Goal: Task Accomplishment & Management: Manage account settings

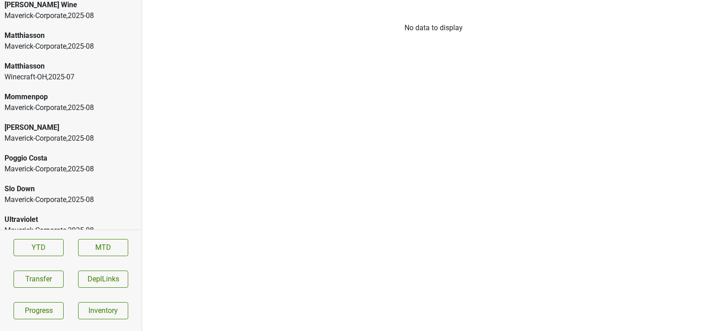
scroll to position [1756, 0]
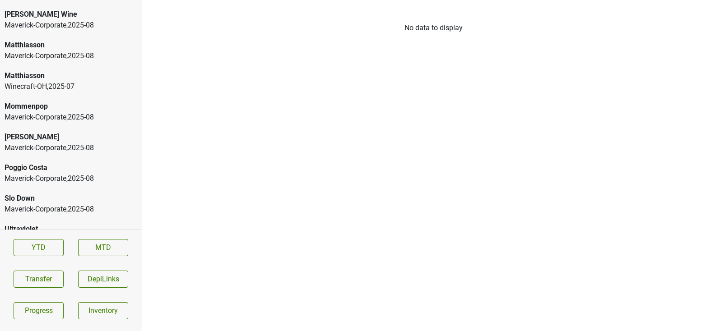
click at [52, 81] on div "Winecraft-OH , 2025 - 07" at bounding box center [71, 86] width 133 height 11
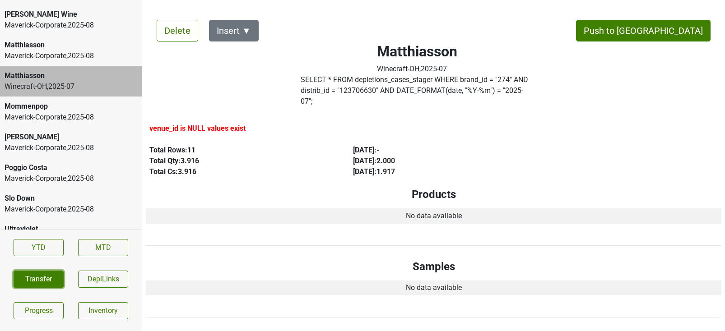
click at [51, 271] on button "Transfer" at bounding box center [39, 279] width 50 height 17
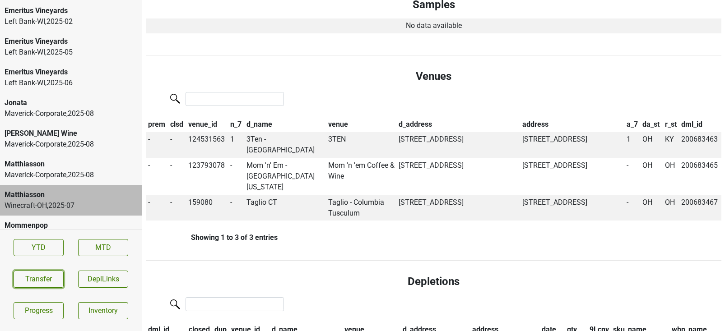
scroll to position [0, 0]
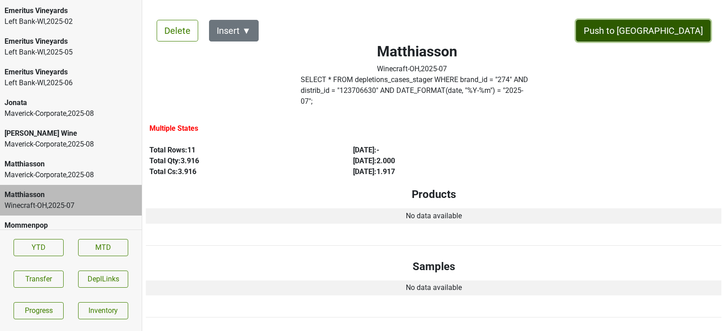
click at [667, 33] on button "Push to DC" at bounding box center [643, 31] width 135 height 22
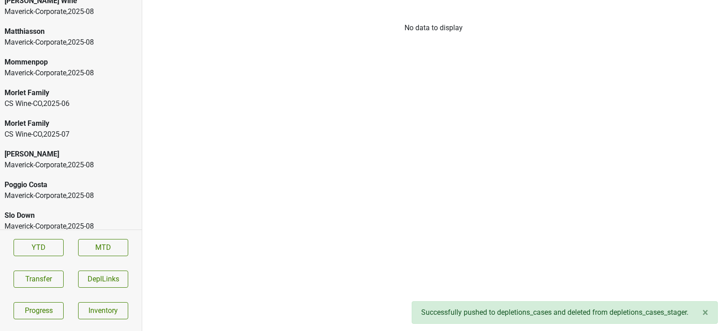
scroll to position [1768, 0]
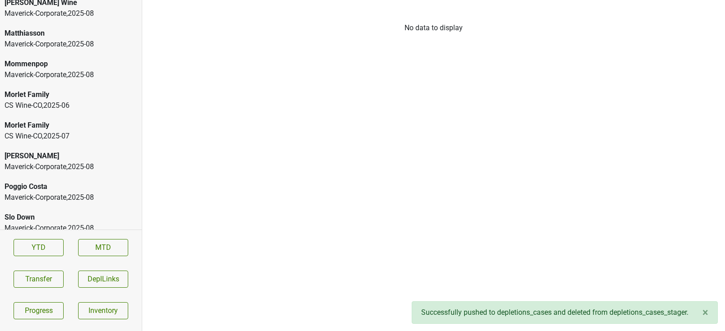
click at [72, 131] on div "CS Wine-CO , 2025 - 07" at bounding box center [71, 136] width 133 height 11
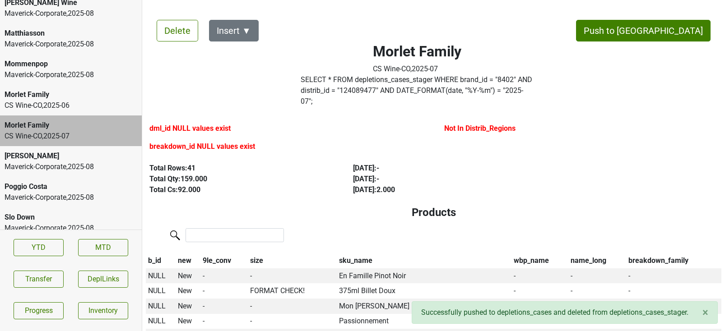
click at [71, 100] on div "CS Wine-CO , 2025 - 06" at bounding box center [71, 105] width 133 height 11
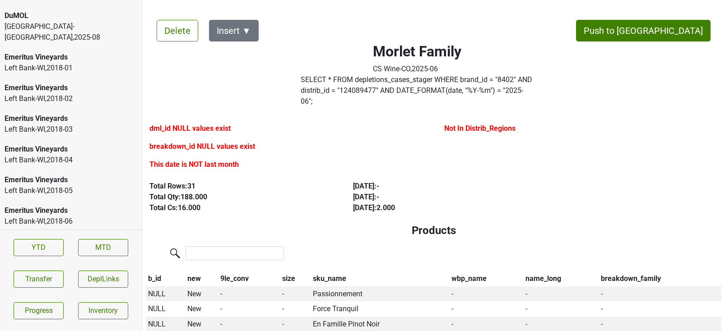
scroll to position [0, 0]
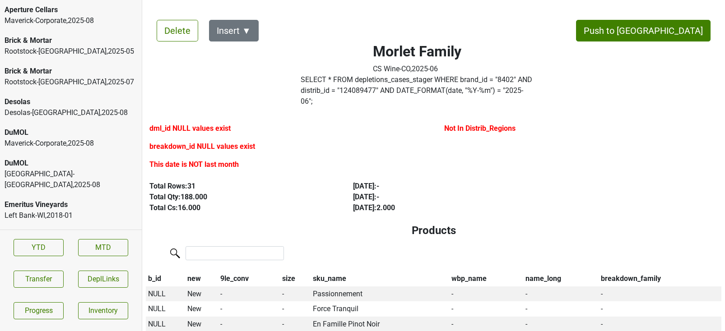
click at [90, 110] on div "Desolas-TX , 2025 - 08" at bounding box center [71, 112] width 133 height 11
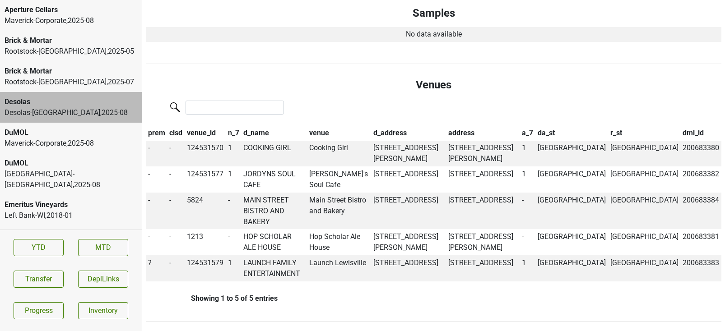
scroll to position [278, 0]
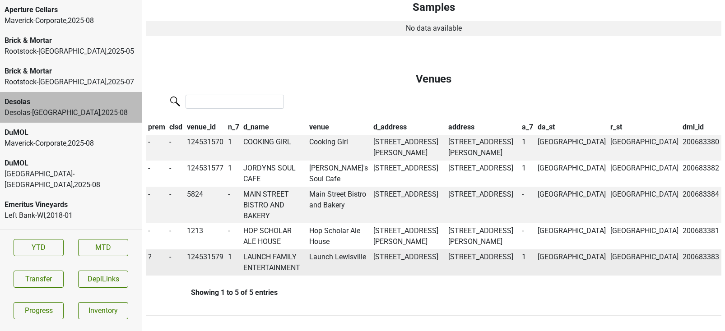
click at [267, 250] on td "LAUNCH FAMILY ENTERTAINMENT" at bounding box center [274, 263] width 66 height 26
click at [149, 253] on span "?" at bounding box center [150, 257] width 4 height 9
click at [163, 263] on div "On" at bounding box center [182, 274] width 71 height 23
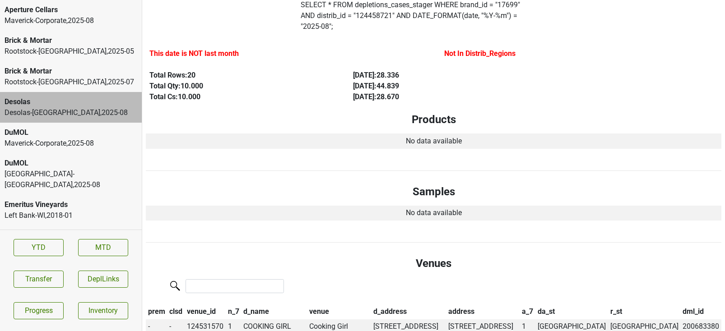
scroll to position [0, 0]
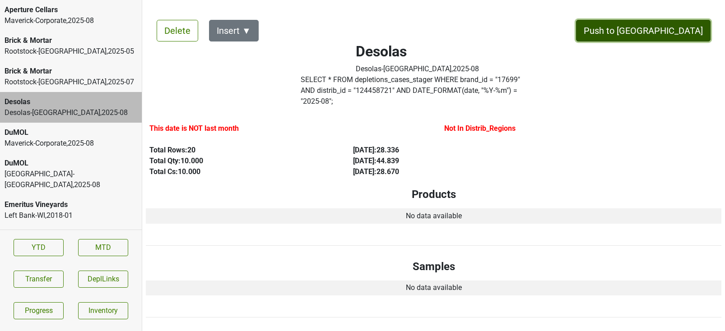
click at [666, 30] on button "Push to DC" at bounding box center [643, 31] width 135 height 22
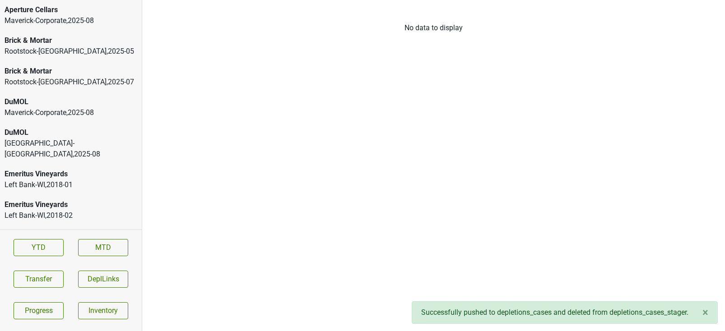
click at [62, 146] on div "Monterey-CA , 2025 - 08" at bounding box center [71, 149] width 133 height 22
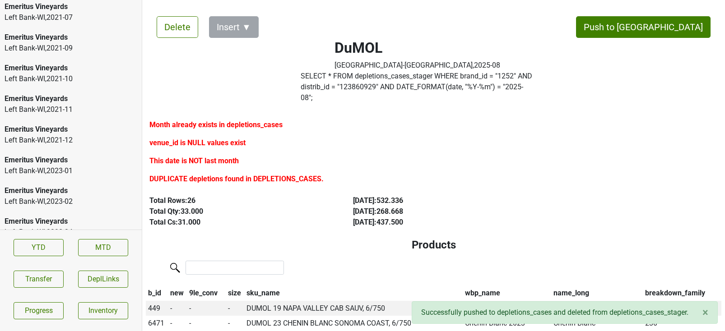
scroll to position [1765, 0]
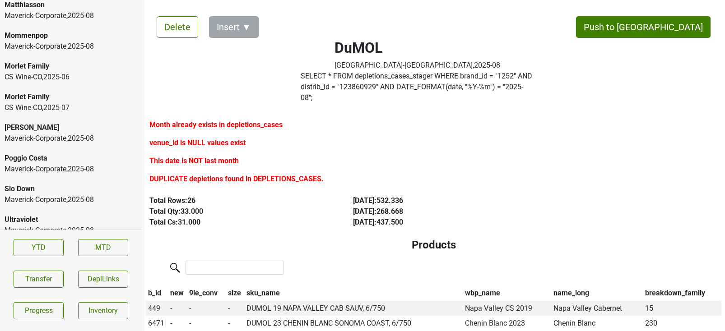
click at [20, 72] on div "CS Wine-CO , 2025 - 06" at bounding box center [71, 77] width 133 height 11
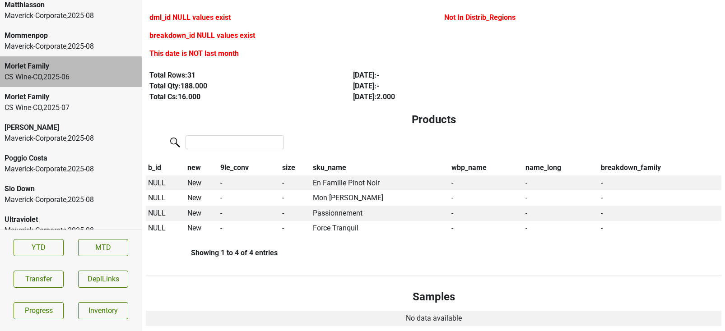
scroll to position [126, 0]
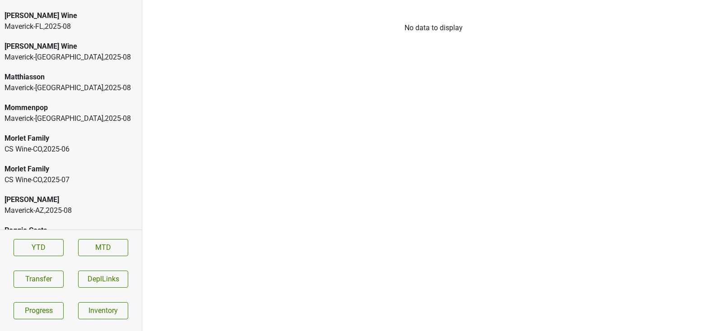
scroll to position [1772, 0]
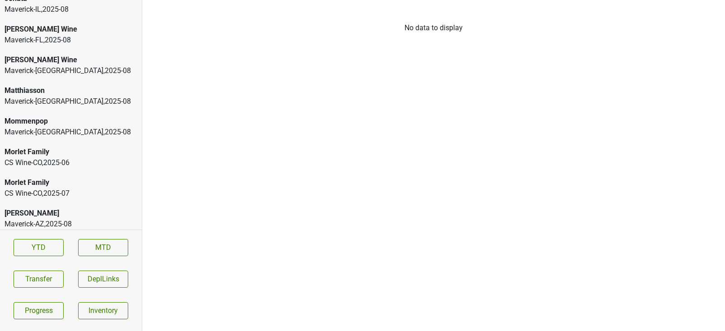
click at [58, 158] on div "CS Wine-CO , 2025 - 06" at bounding box center [71, 163] width 133 height 11
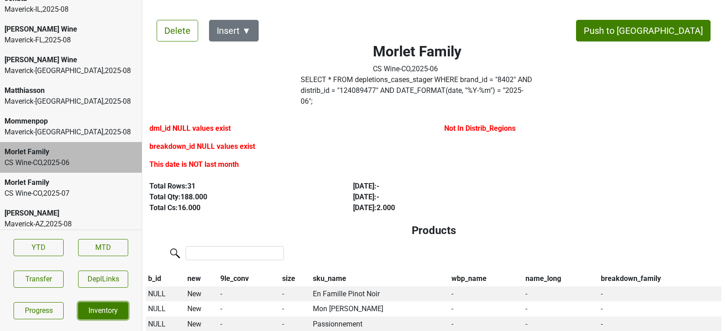
click at [93, 307] on link "Inventory" at bounding box center [103, 310] width 50 height 17
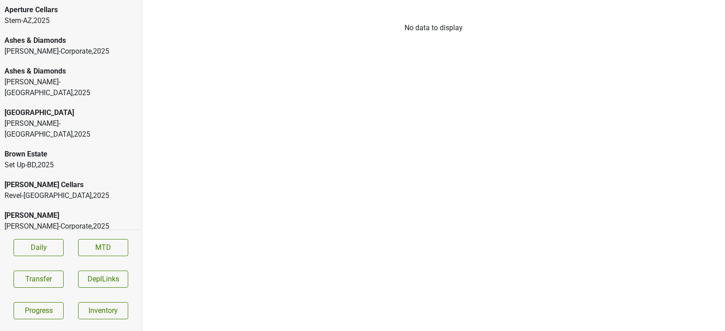
click at [49, 17] on div "Stem-AZ , 2025" at bounding box center [71, 20] width 133 height 11
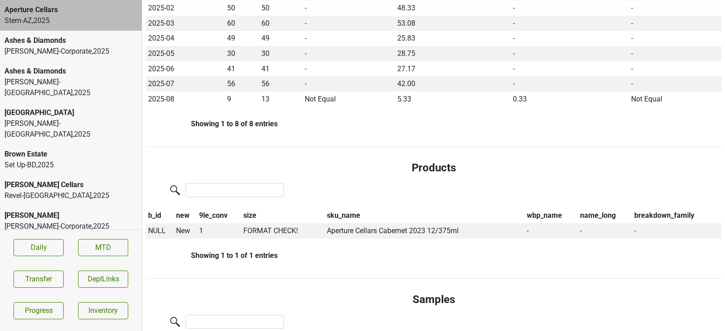
scroll to position [299, 0]
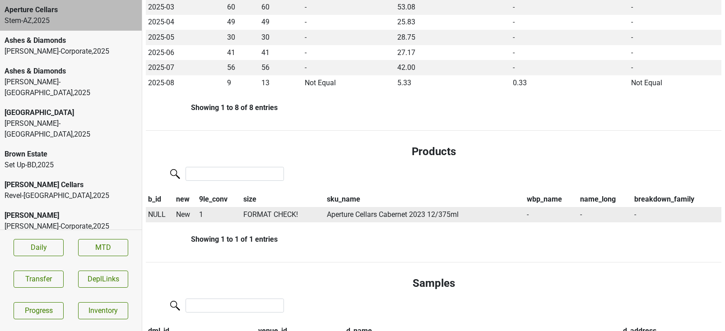
click at [155, 210] on span "NULL" at bounding box center [157, 214] width 18 height 9
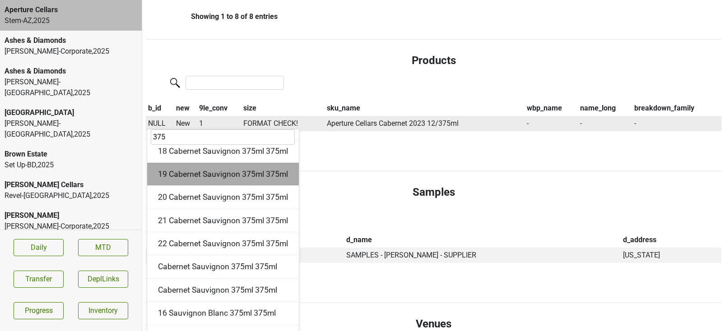
scroll to position [60, 0]
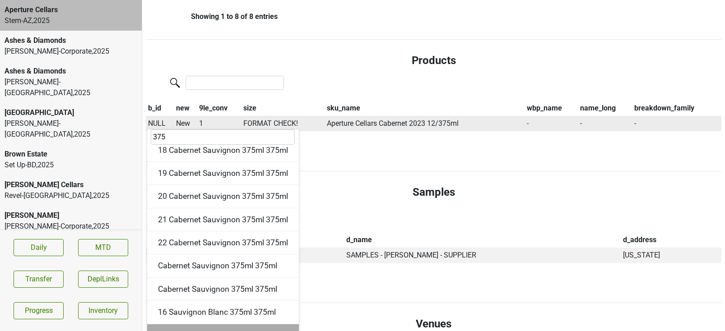
type input "375"
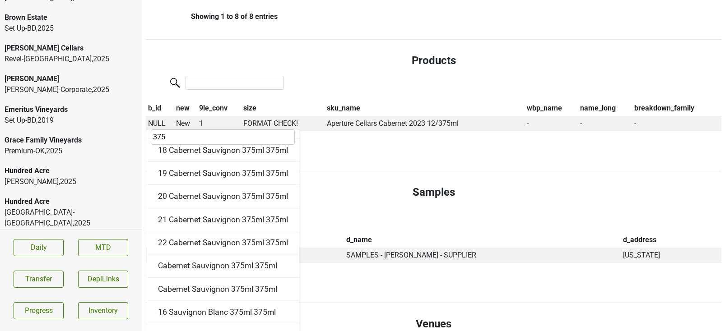
scroll to position [137, 0]
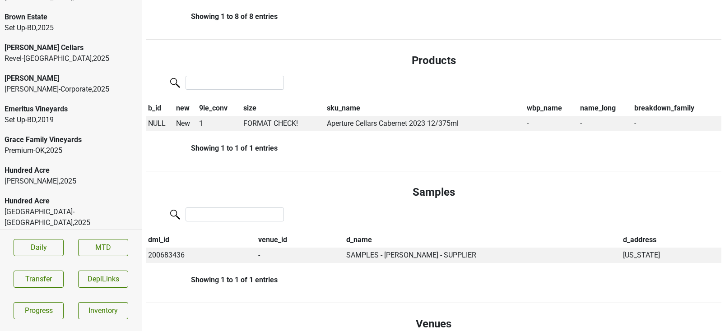
click at [24, 207] on div "Great Lakes-MI , 2025" at bounding box center [71, 218] width 133 height 22
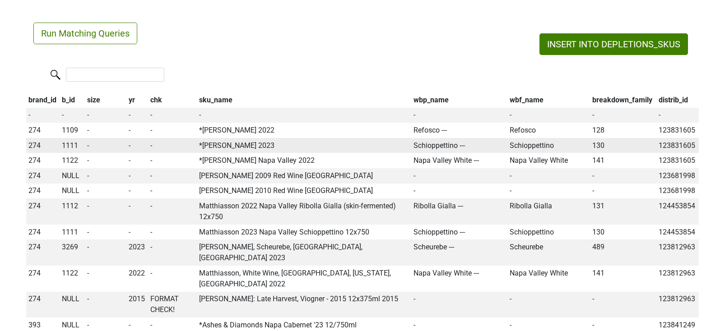
click at [72, 144] on span "1111" at bounding box center [70, 145] width 16 height 9
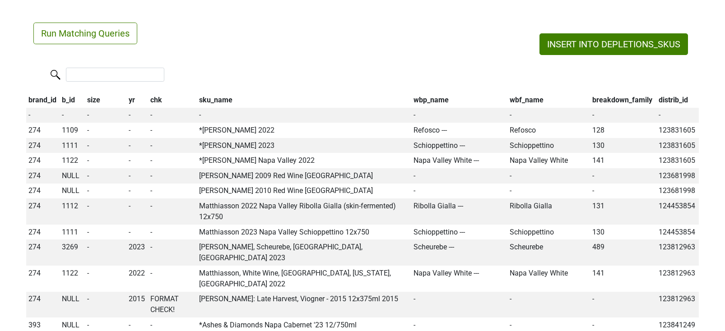
click at [421, 96] on th "wbp_name" at bounding box center [459, 100] width 96 height 15
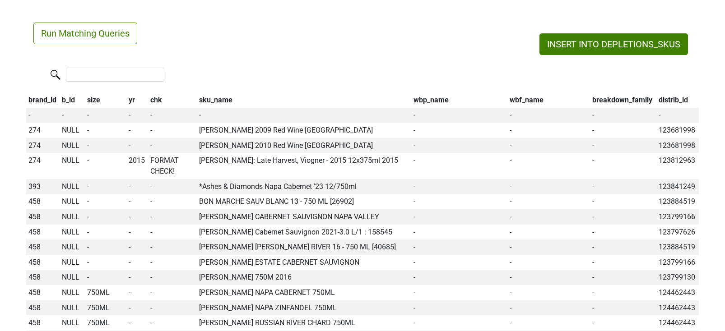
click at [421, 96] on th "wbp_name" at bounding box center [459, 100] width 96 height 15
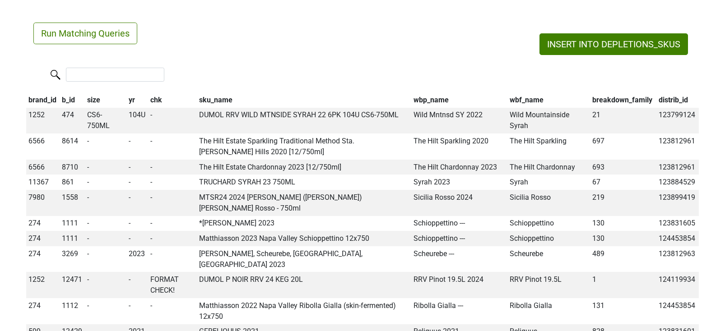
click at [41, 97] on th "brand_id" at bounding box center [42, 100] width 33 height 15
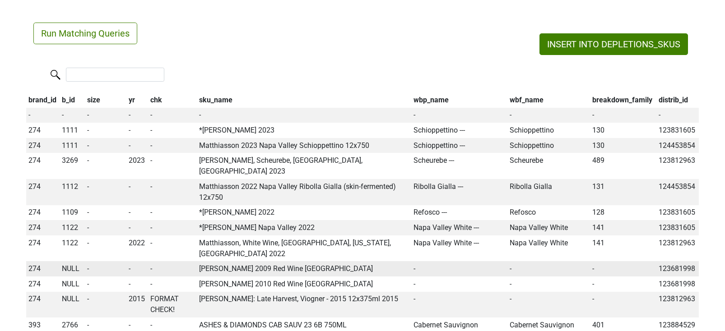
click at [68, 265] on span "NULL" at bounding box center [71, 269] width 18 height 9
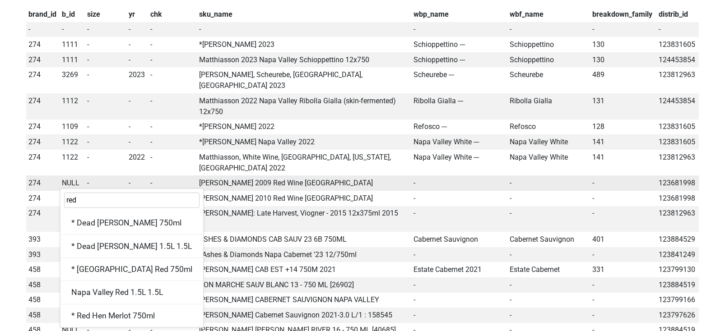
scroll to position [90, 0]
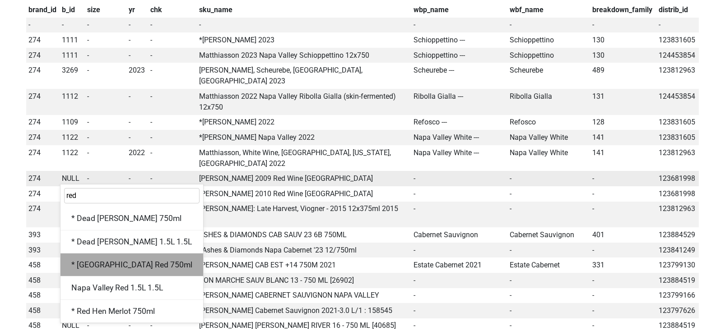
type input "red"
click at [104, 254] on div "* Napa Valley Red 750ml" at bounding box center [131, 265] width 143 height 23
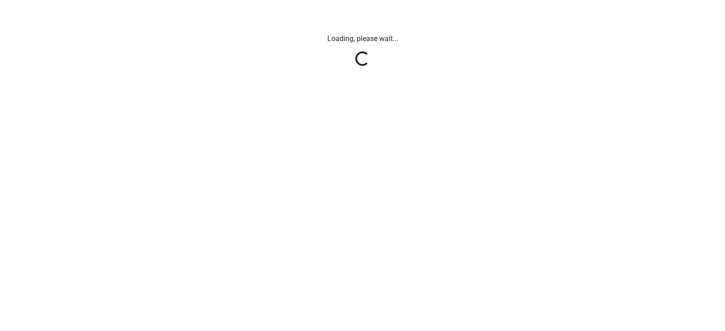
scroll to position [0, 0]
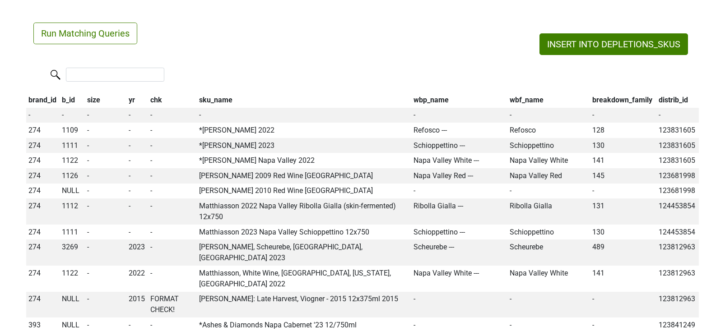
click at [414, 101] on th "wbp_name" at bounding box center [459, 100] width 96 height 15
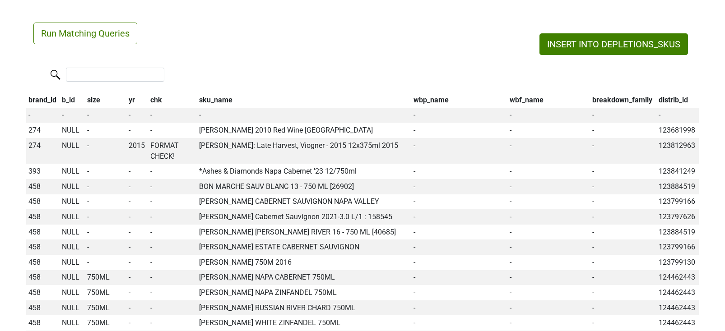
click at [414, 101] on th "wbp_name" at bounding box center [459, 100] width 96 height 15
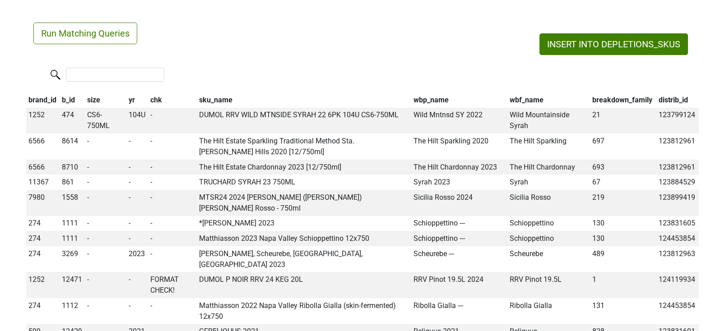
click at [41, 104] on th "brand_id" at bounding box center [42, 100] width 33 height 15
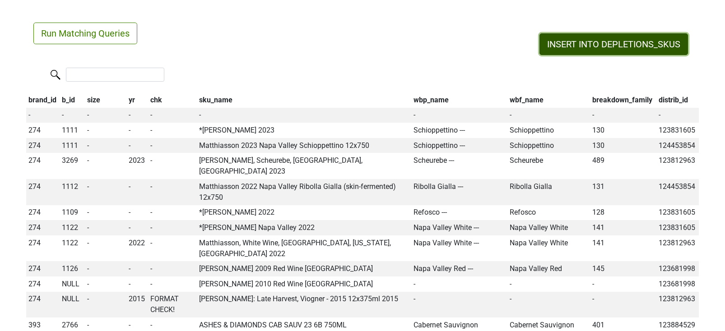
click at [616, 42] on button "INSERT INTO DEPLETIONS_SKUS" at bounding box center [613, 44] width 149 height 22
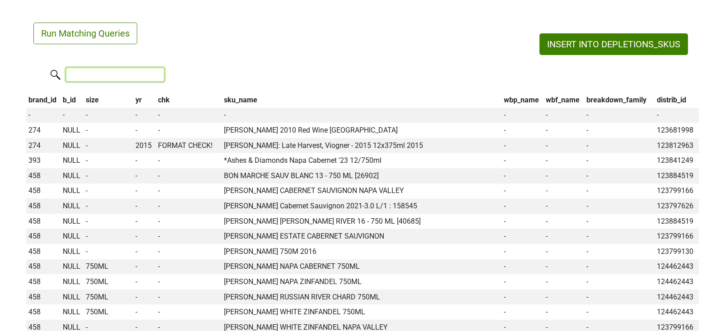
click at [124, 72] on input "search" at bounding box center [115, 75] width 98 height 14
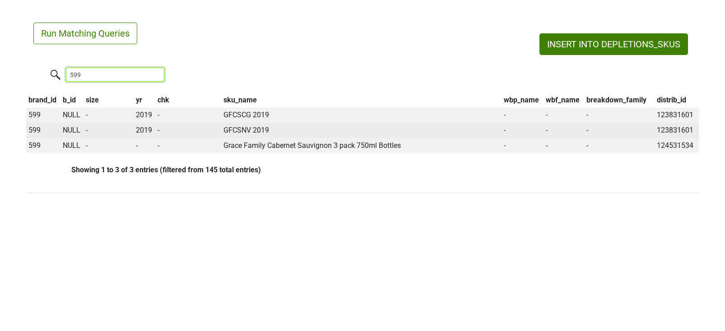
type input "599"
click at [69, 130] on span "NULL" at bounding box center [72, 130] width 18 height 9
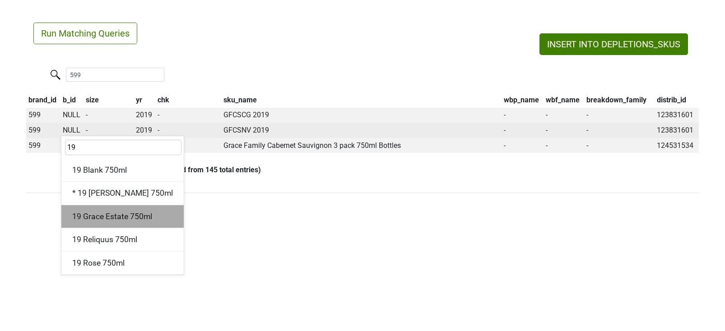
type input "19"
click at [135, 213] on div "19 Grace Estate 750ml" at bounding box center [122, 216] width 122 height 23
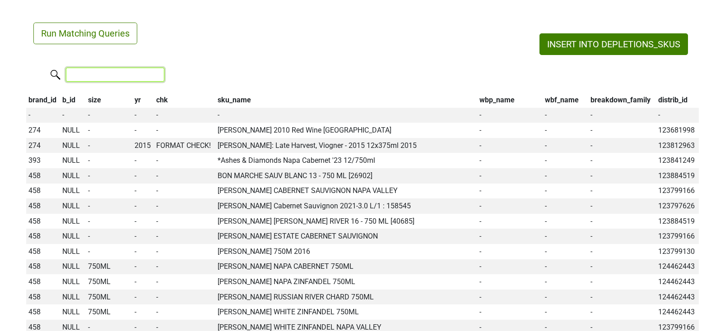
click at [100, 78] on input "search" at bounding box center [115, 75] width 98 height 14
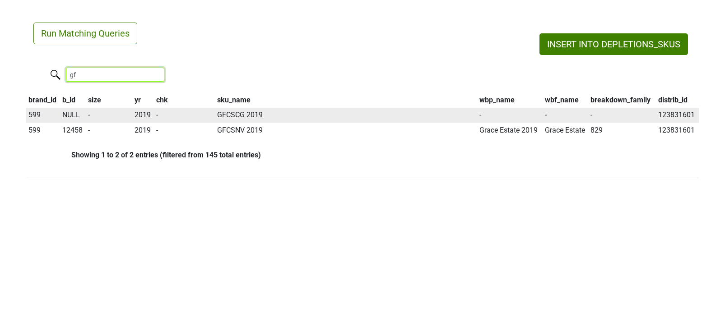
type input "gf"
click at [69, 113] on span "NULL" at bounding box center [71, 115] width 18 height 9
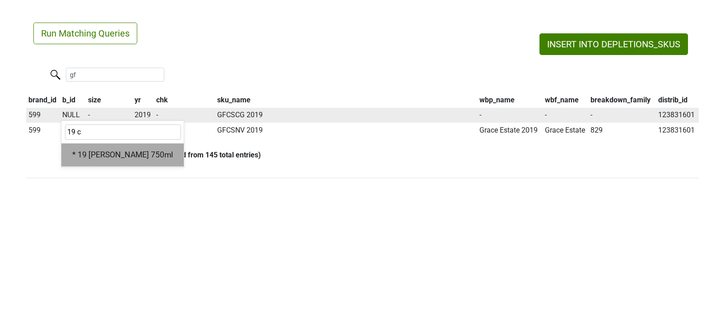
type input "19 c"
click at [101, 158] on div "* 19 Cornelius Grove 750ml" at bounding box center [122, 155] width 122 height 23
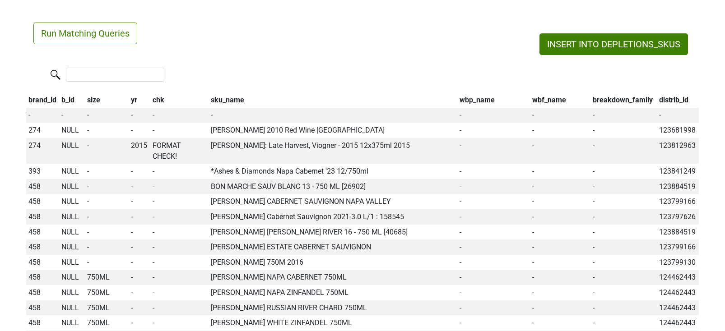
click at [493, 100] on th "wbp_name" at bounding box center [494, 100] width 73 height 15
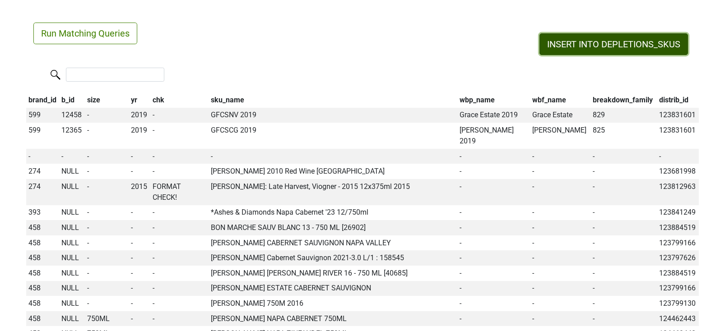
click at [566, 44] on button "INSERT INTO DEPLETIONS_SKUS" at bounding box center [613, 44] width 149 height 22
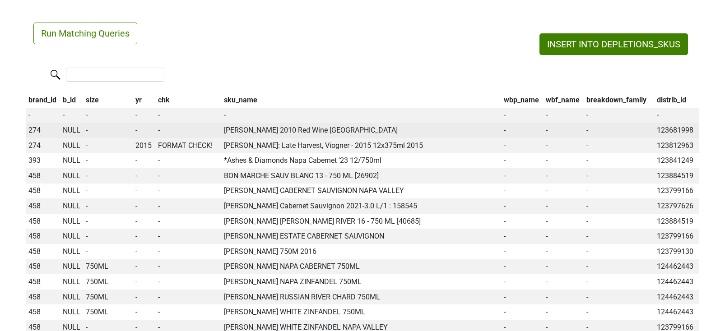
click at [35, 128] on td "274" at bounding box center [43, 130] width 34 height 15
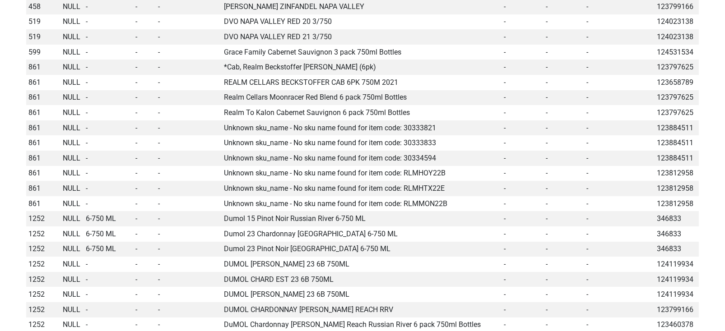
scroll to position [352, 0]
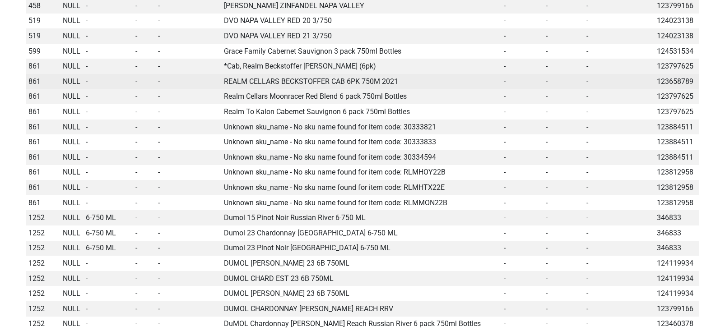
click at [66, 82] on span "NULL" at bounding box center [72, 81] width 18 height 9
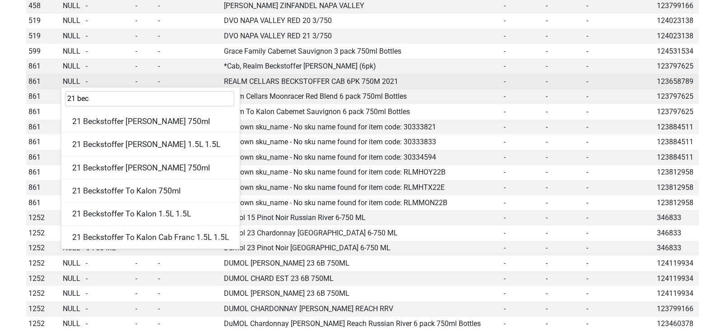
type input "21 beck"
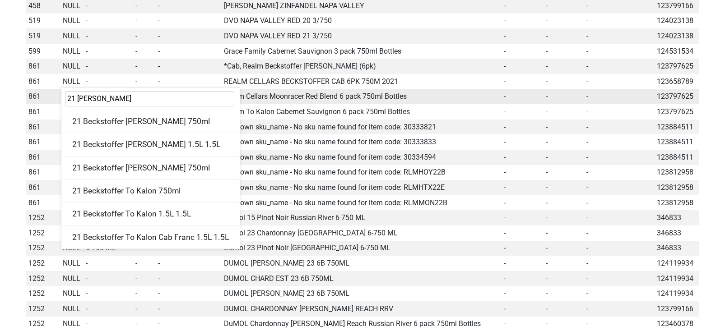
drag, startPoint x: 94, startPoint y: 98, endPoint x: 60, endPoint y: 97, distance: 34.8
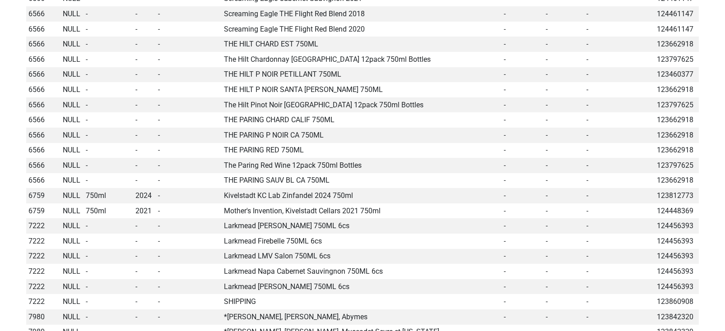
scroll to position [1165, 0]
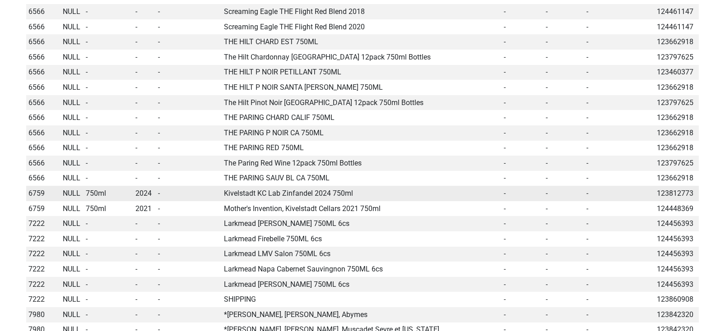
click at [68, 192] on span "NULL" at bounding box center [72, 193] width 18 height 9
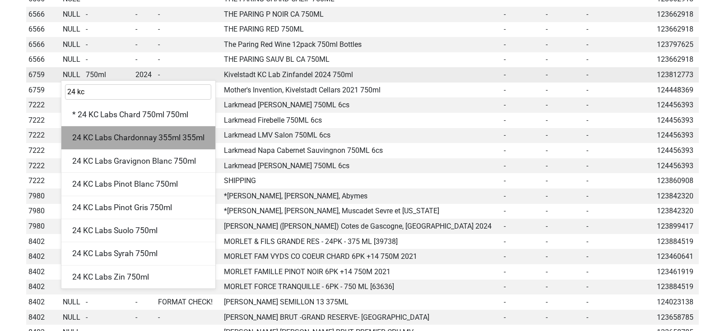
scroll to position [1285, 0]
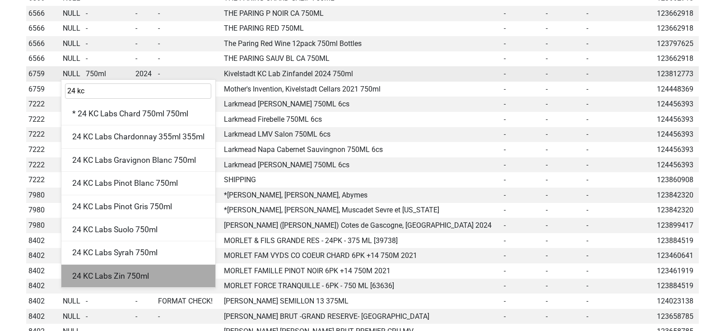
type input "24 kc"
click at [92, 274] on div "24 KC Labs Zin 750ml" at bounding box center [138, 276] width 154 height 23
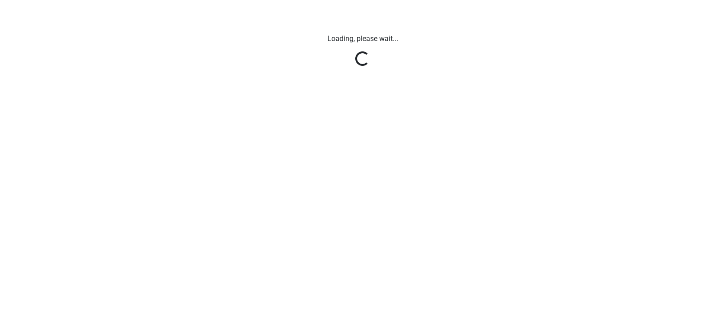
scroll to position [0, 0]
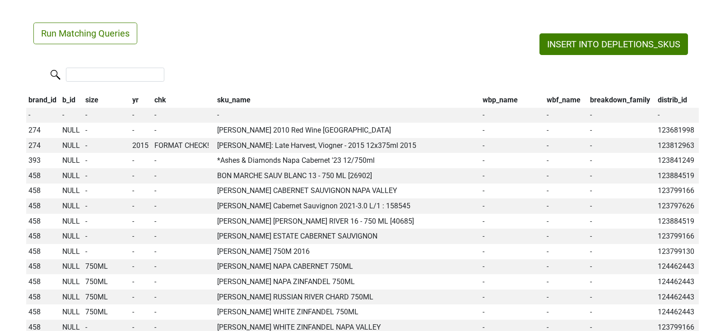
click at [501, 102] on th "wbp_name" at bounding box center [513, 100] width 64 height 15
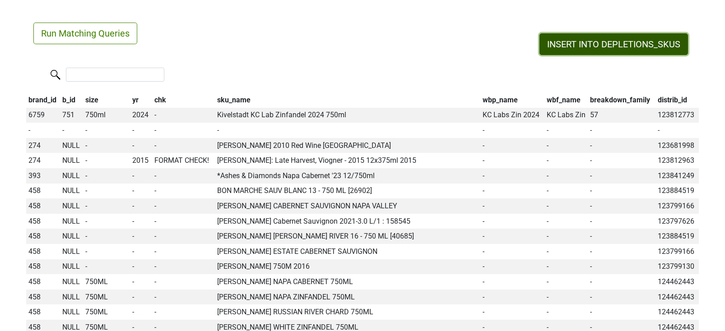
click at [579, 48] on button "INSERT INTO DEPLETIONS_SKUS" at bounding box center [613, 44] width 149 height 22
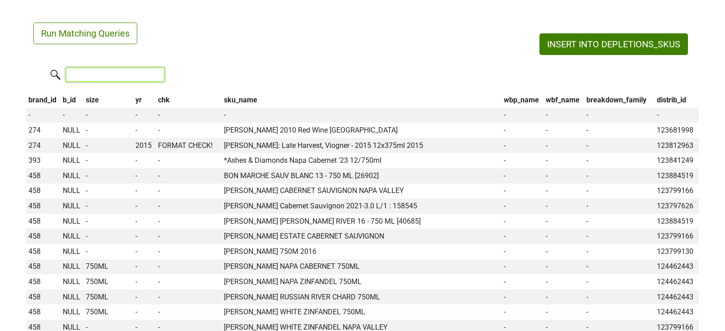
click at [100, 79] on input "search" at bounding box center [115, 75] width 98 height 14
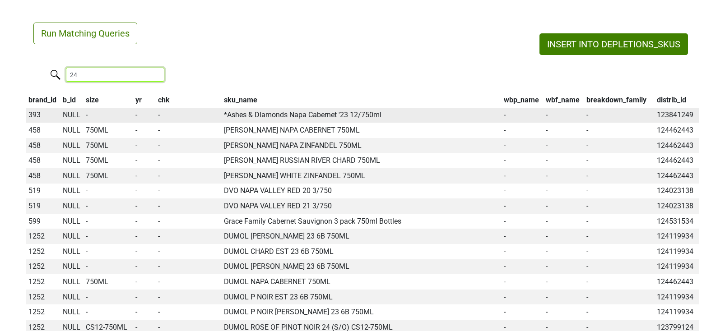
type input "24"
click at [70, 114] on span "NULL" at bounding box center [72, 115] width 18 height 9
type input "2"
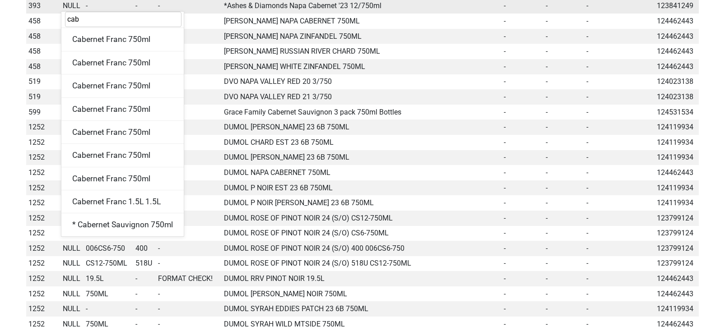
scroll to position [110, 0]
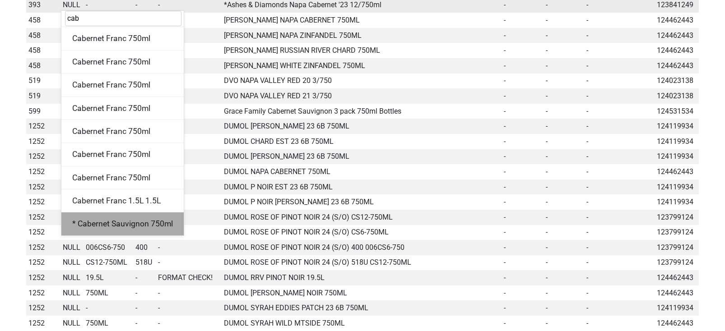
type input "cab"
click at [117, 226] on div "* Cabernet Sauvignon 750ml" at bounding box center [122, 224] width 122 height 23
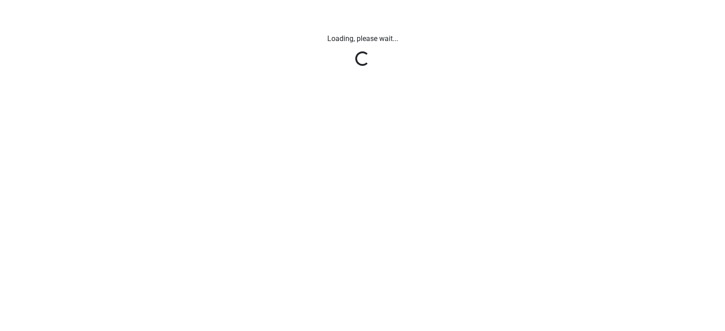
scroll to position [0, 0]
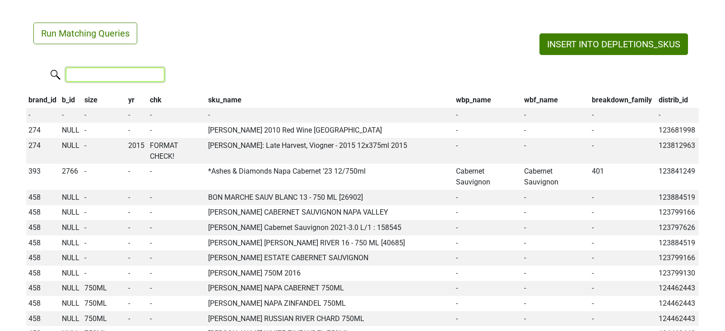
click at [102, 75] on input "search" at bounding box center [115, 75] width 98 height 14
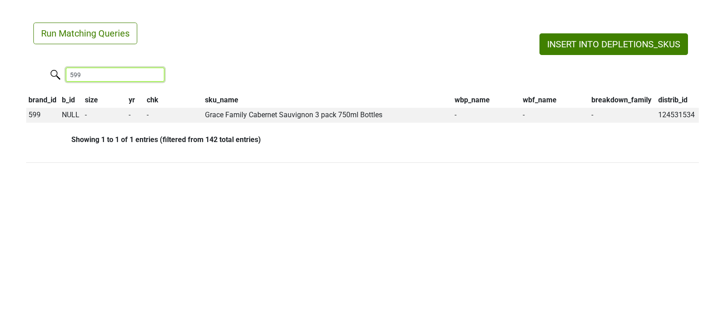
drag, startPoint x: 93, startPoint y: 77, endPoint x: 34, endPoint y: 71, distance: 58.9
click at [34, 71] on div "599" at bounding box center [362, 75] width 673 height 19
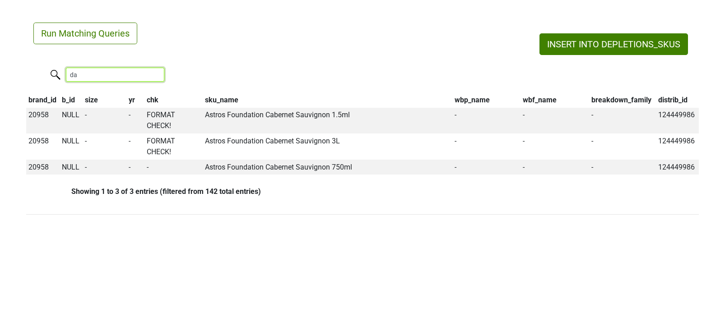
drag, startPoint x: 79, startPoint y: 75, endPoint x: 34, endPoint y: 75, distance: 45.1
click at [34, 75] on div "da" at bounding box center [362, 75] width 673 height 19
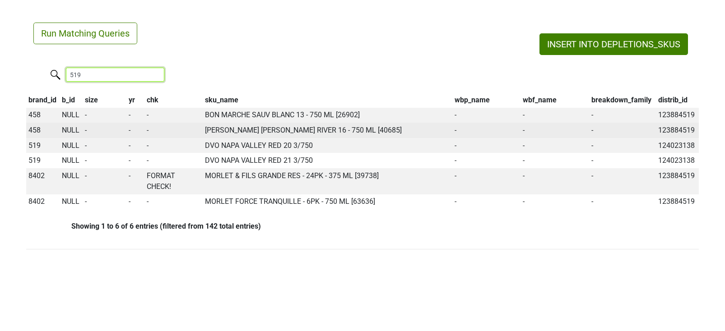
type input "519"
click at [68, 131] on span "NULL" at bounding box center [71, 130] width 18 height 9
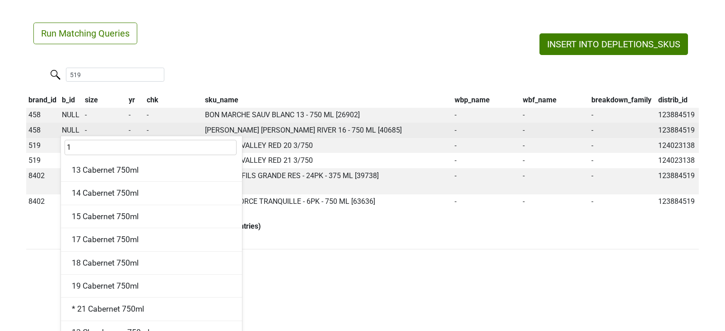
type input "16"
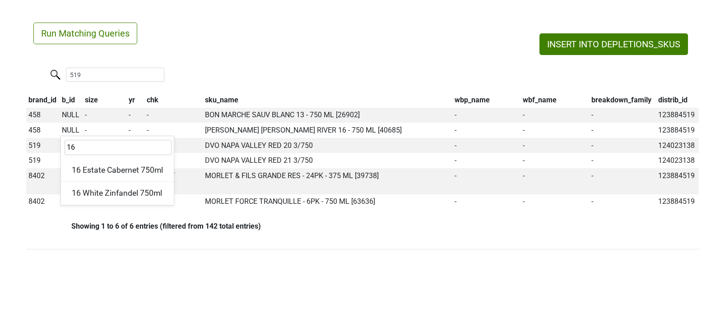
click at [38, 238] on div "INSERT INTO DEPLETIONS_SKUS Run Matching Queries 519 brand_id b_id size yr chk …" at bounding box center [362, 136] width 673 height 227
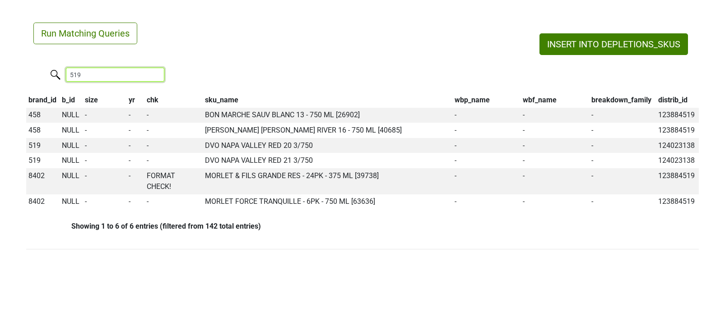
drag, startPoint x: 135, startPoint y: 78, endPoint x: 49, endPoint y: 74, distance: 85.8
click at [49, 74] on label "519" at bounding box center [97, 74] width 98 height 16
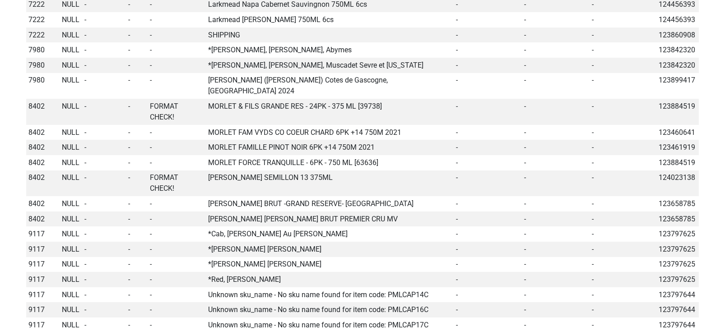
scroll to position [1522, 0]
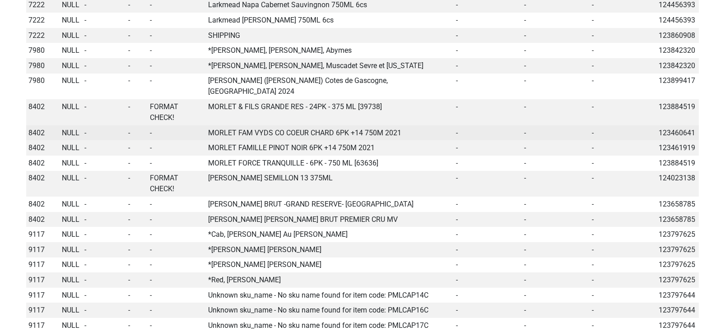
click at [66, 129] on span "NULL" at bounding box center [71, 133] width 18 height 9
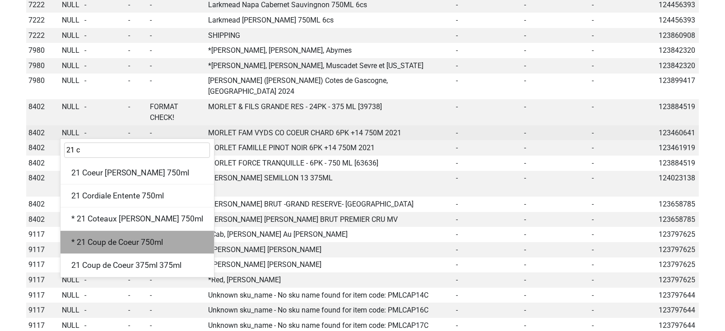
type input "21 c"
click at [104, 231] on div "* 21 Coup de Coeur 750ml" at bounding box center [136, 242] width 153 height 23
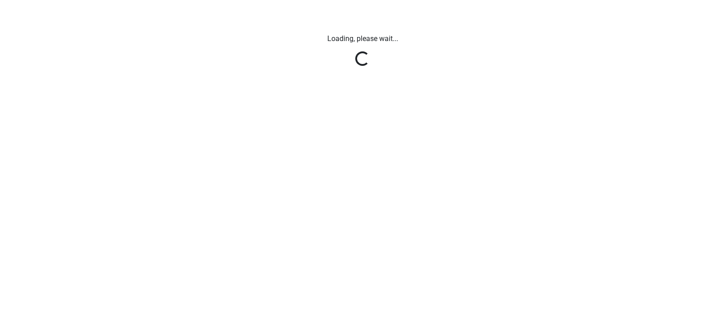
scroll to position [0, 0]
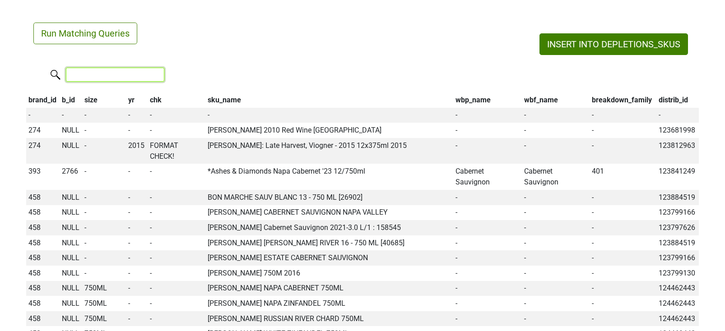
click at [95, 68] on input "search" at bounding box center [115, 75] width 98 height 14
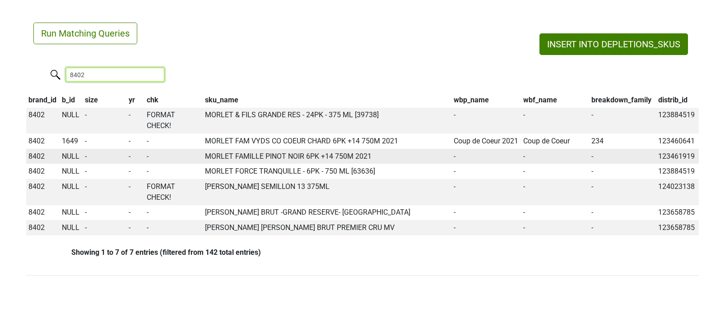
type input "8402"
click at [65, 161] on span "NULL" at bounding box center [71, 156] width 18 height 9
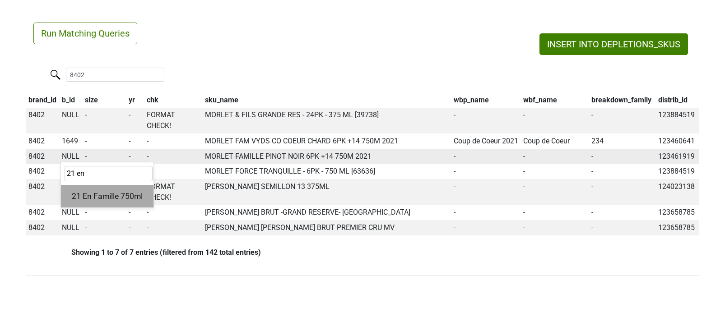
type input "21 en"
click at [85, 208] on div "21 En Famille 750ml" at bounding box center [107, 196] width 93 height 23
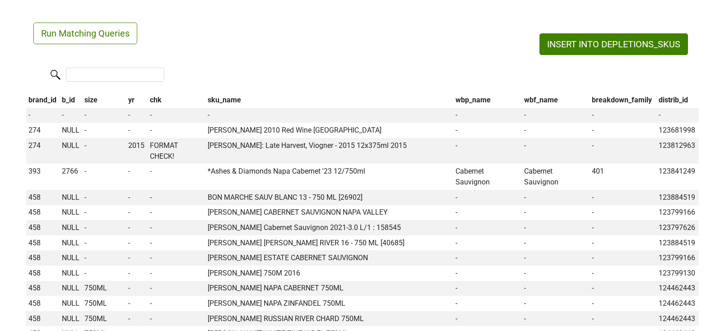
click at [487, 97] on th "wbp_name" at bounding box center [487, 100] width 69 height 15
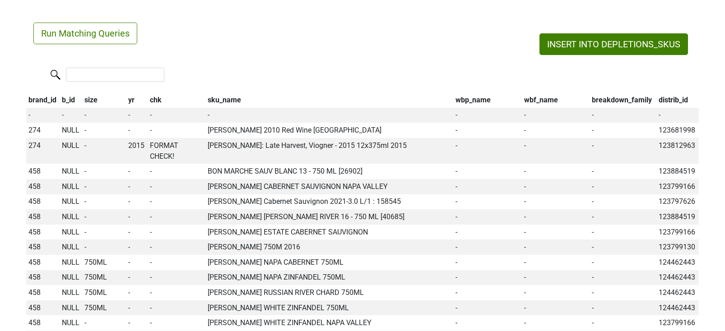
click at [487, 97] on th "wbp_name" at bounding box center [487, 100] width 69 height 15
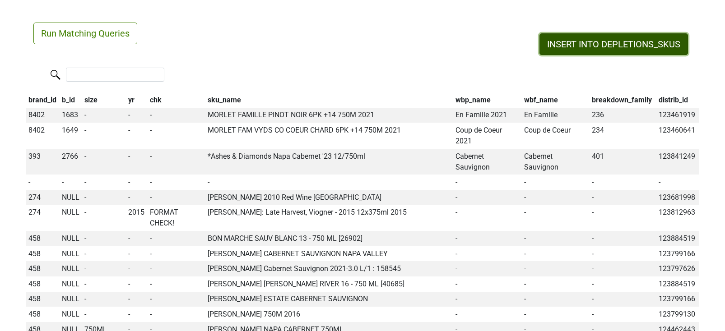
click at [578, 48] on button "INSERT INTO DEPLETIONS_SKUS" at bounding box center [613, 44] width 149 height 22
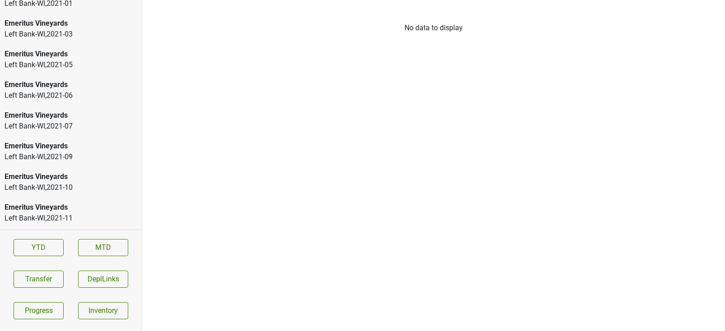
scroll to position [1949, 0]
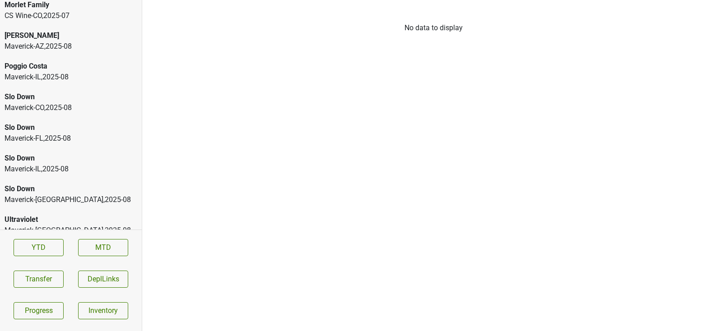
click at [48, 214] on div "Ultraviolet" at bounding box center [71, 219] width 133 height 11
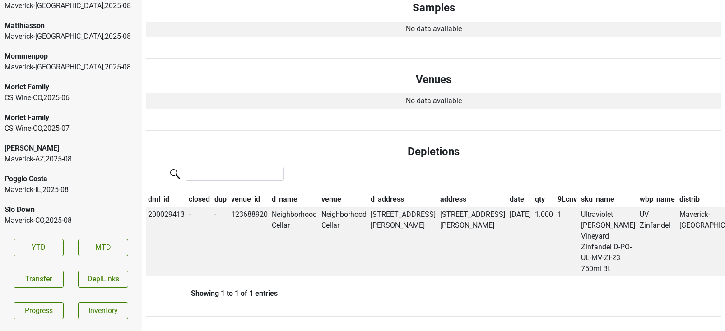
scroll to position [1827, 0]
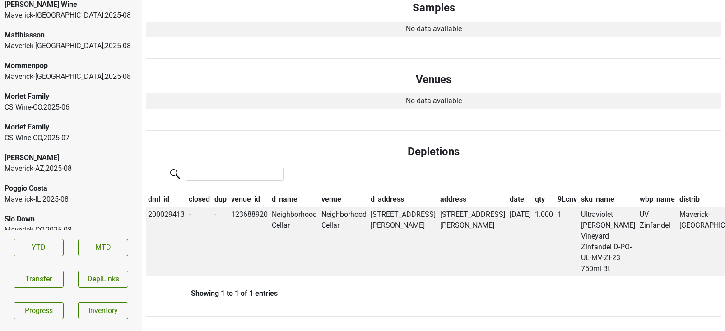
click at [102, 102] on div "CS Wine-CO , 2025 - 06" at bounding box center [71, 107] width 133 height 11
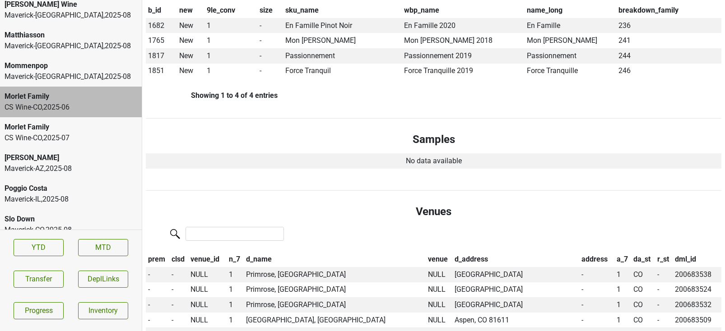
scroll to position [0, 0]
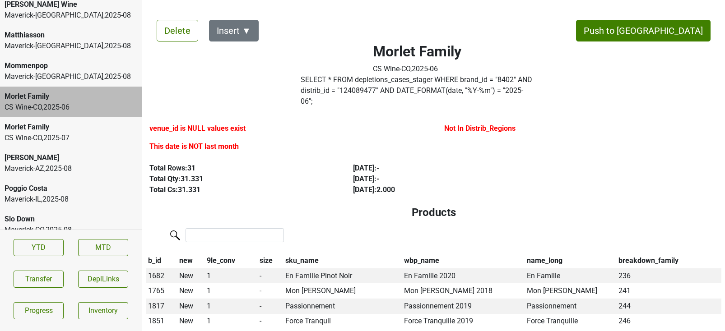
click at [86, 122] on div "Morlet Family" at bounding box center [71, 127] width 133 height 11
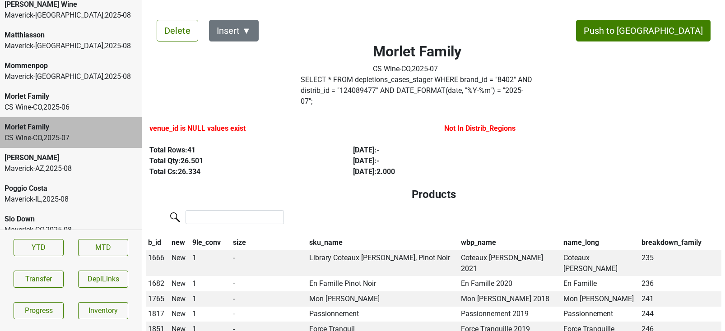
click at [75, 91] on div "Morlet Family" at bounding box center [71, 96] width 133 height 11
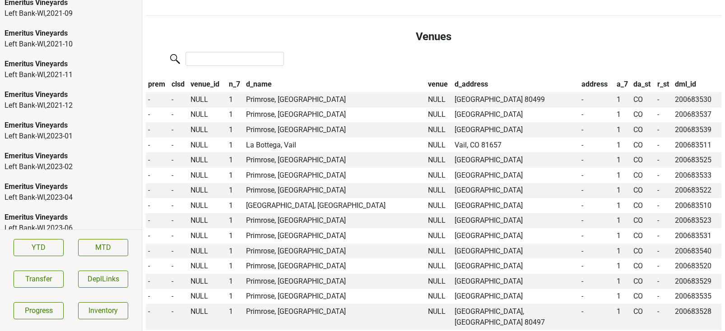
scroll to position [1173, 0]
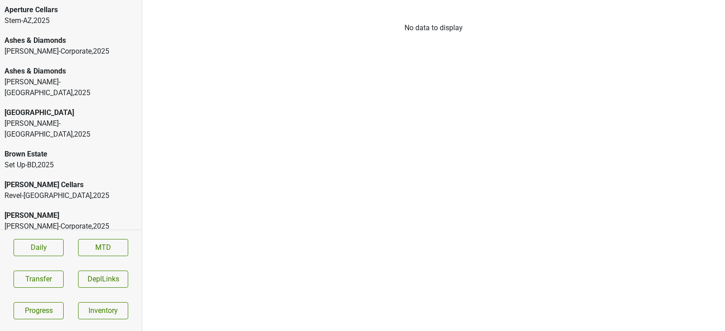
click at [61, 12] on div "Aperture Cellars" at bounding box center [71, 10] width 133 height 11
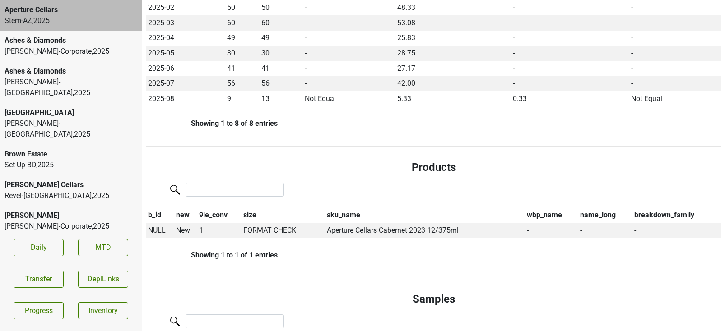
scroll to position [291, 0]
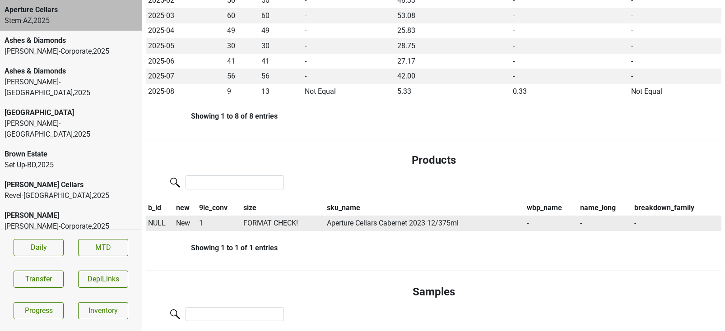
click at [151, 219] on span "NULL" at bounding box center [157, 223] width 18 height 9
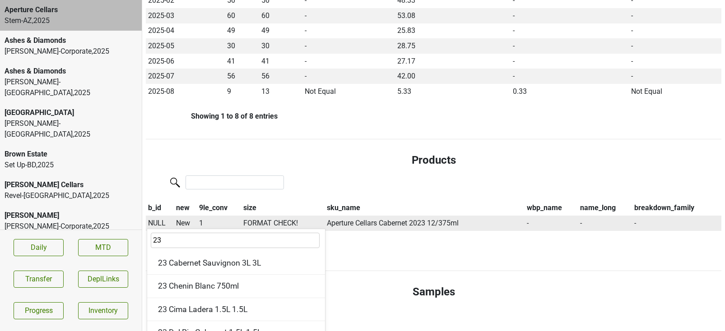
type input "23"
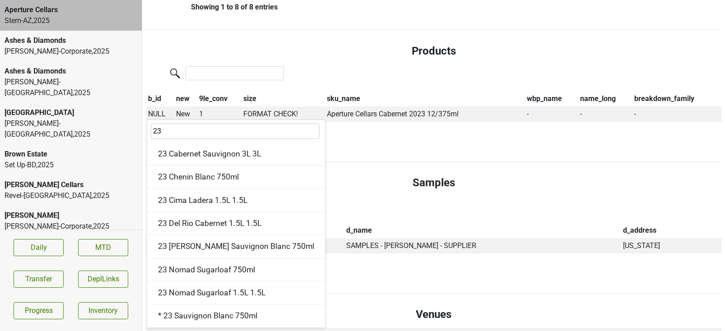
scroll to position [446, 0]
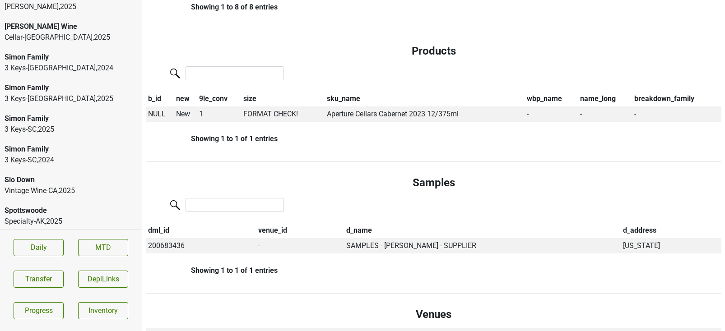
click at [54, 247] on div "Spottswoode-CA_P , 2025" at bounding box center [71, 252] width 133 height 11
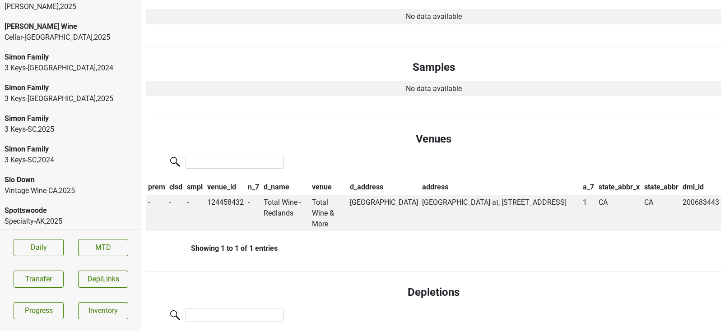
scroll to position [0, 0]
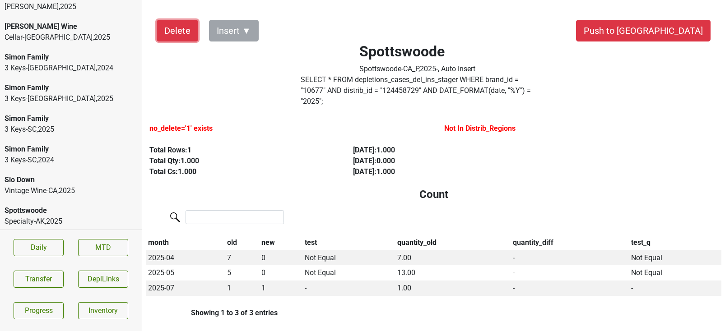
click at [171, 28] on button "Delete" at bounding box center [178, 31] width 42 height 22
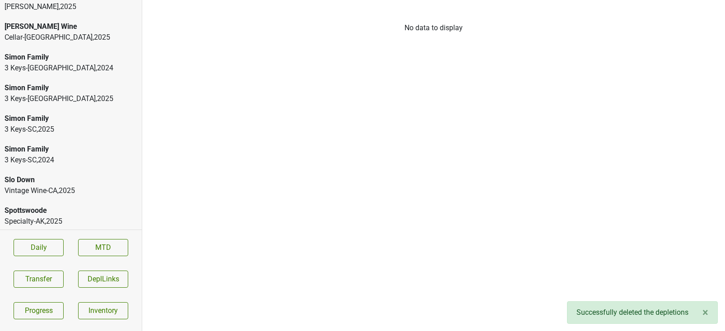
scroll to position [415, 0]
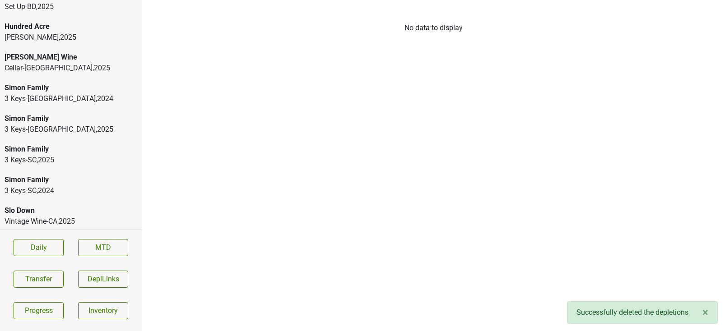
click at [28, 236] on div "Spottswoode" at bounding box center [71, 241] width 133 height 11
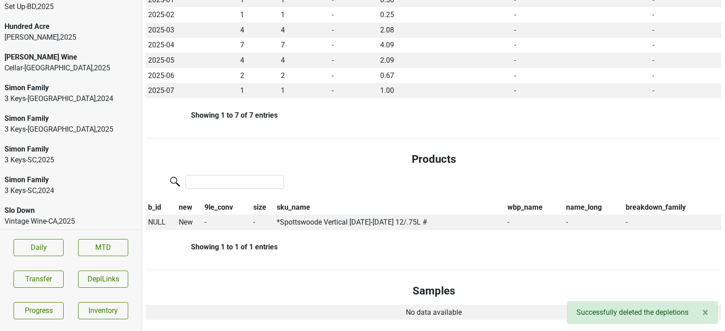
scroll to position [262, 0]
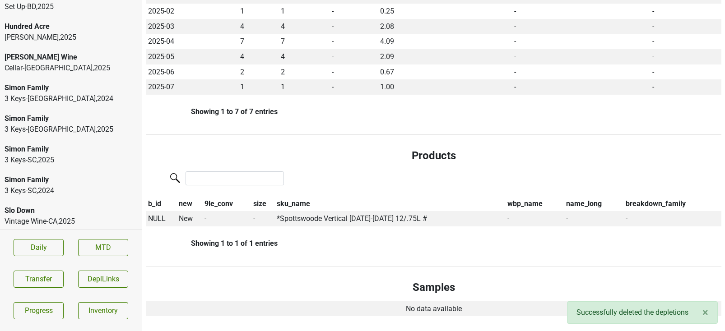
click at [69, 216] on div "Vintage Wine-CA , 2025" at bounding box center [71, 221] width 133 height 11
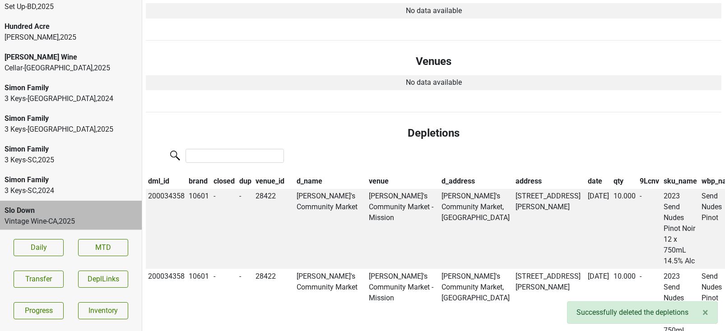
scroll to position [502, 0]
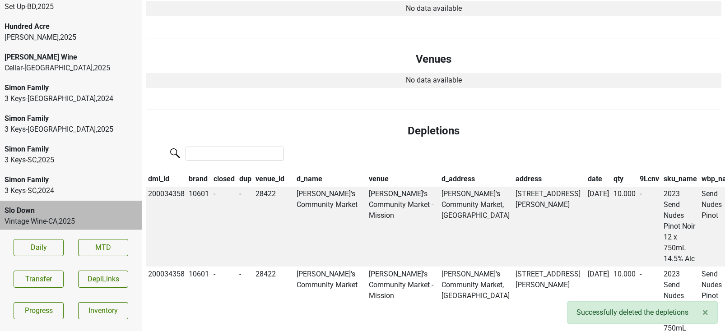
click at [585, 172] on th "date" at bounding box center [598, 179] width 26 height 15
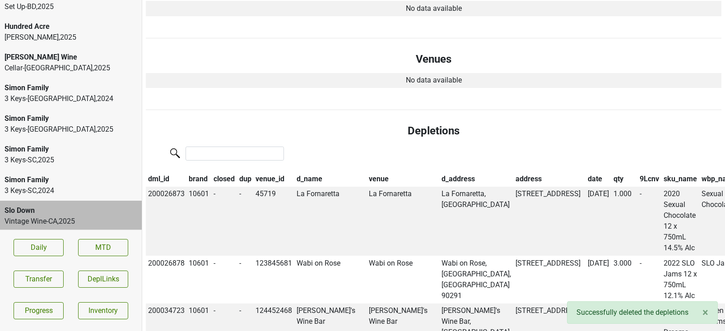
click at [585, 172] on th "date" at bounding box center [598, 179] width 26 height 15
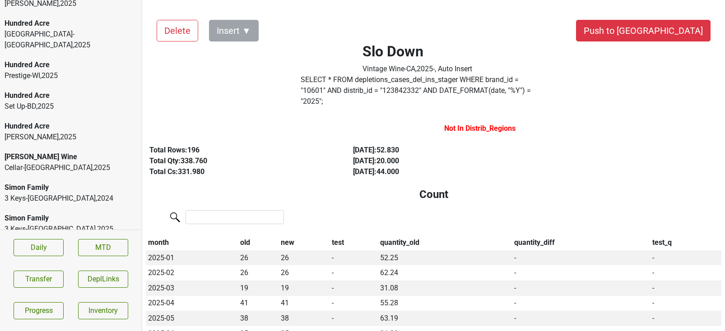
scroll to position [314, 0]
click at [72, 163] on div "Cellar-NC , 2025" at bounding box center [71, 168] width 133 height 11
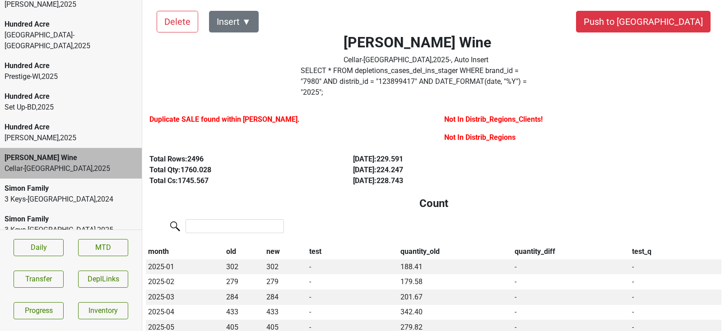
scroll to position [0, 0]
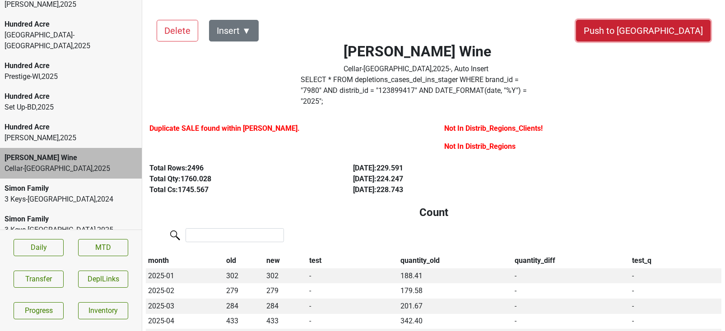
click at [659, 33] on button "Push to DC" at bounding box center [643, 31] width 135 height 22
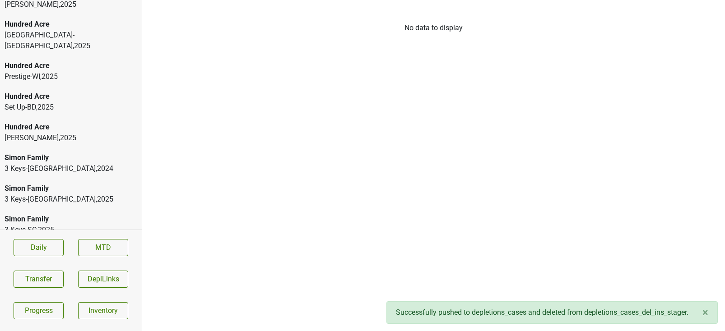
click at [37, 133] on div "Wilson Daniels , 2025" at bounding box center [71, 138] width 133 height 11
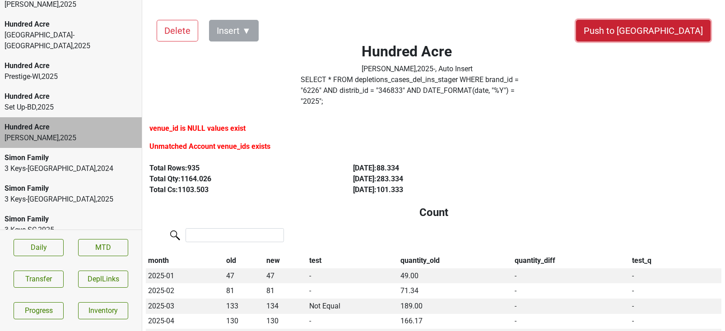
click at [687, 28] on button "Push to DC" at bounding box center [643, 31] width 135 height 22
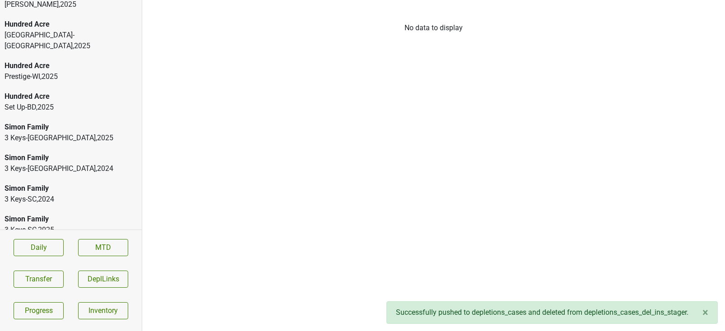
click at [36, 71] on div "Prestige-WI , 2025" at bounding box center [71, 76] width 133 height 11
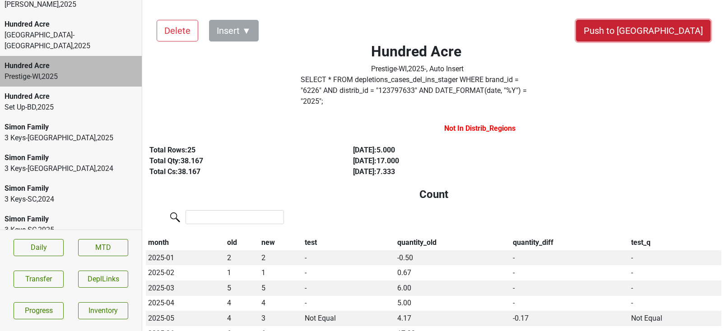
click at [689, 33] on button "Push to DC" at bounding box center [643, 31] width 135 height 22
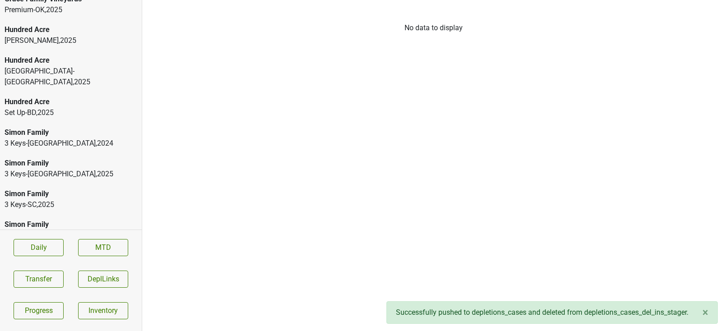
scroll to position [275, 0]
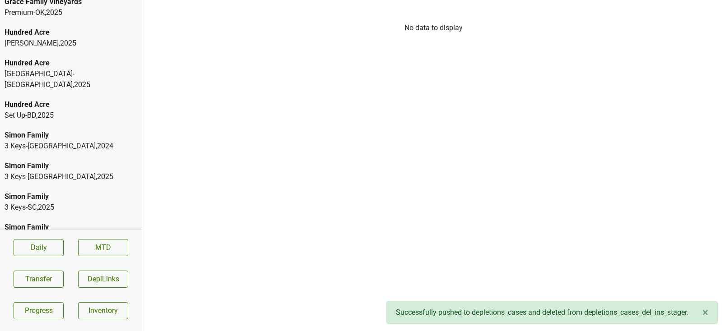
click at [19, 69] on div "Great Lakes-MI , 2025" at bounding box center [71, 80] width 133 height 22
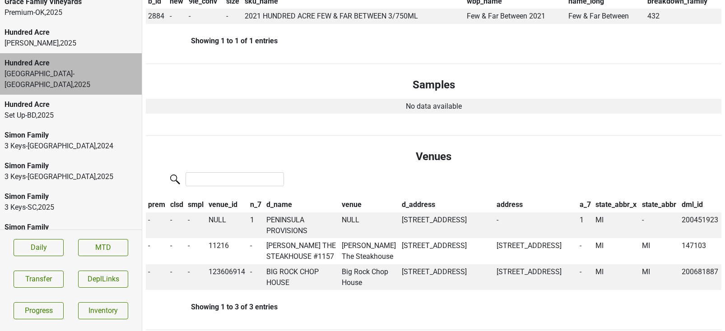
scroll to position [0, 0]
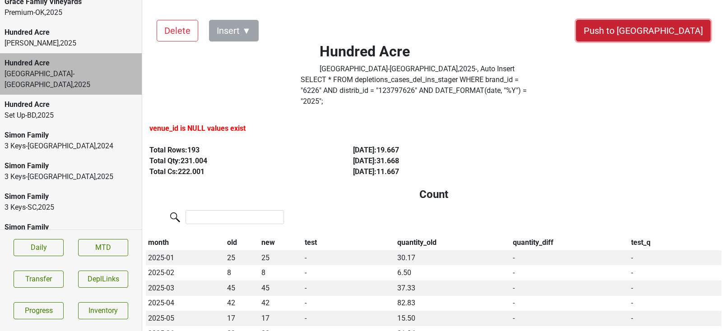
click at [670, 31] on button "Push to DC" at bounding box center [643, 31] width 135 height 22
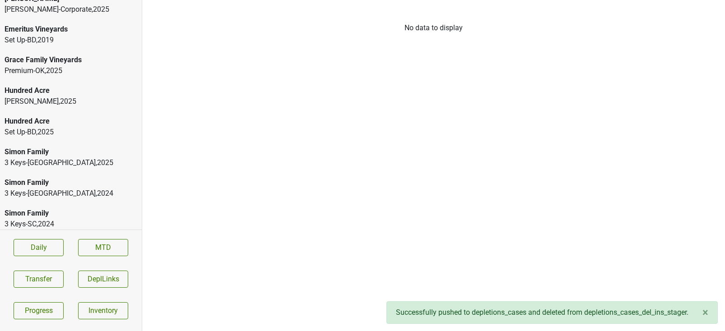
scroll to position [217, 0]
click at [44, 86] on div "Hundred Acre" at bounding box center [71, 91] width 133 height 11
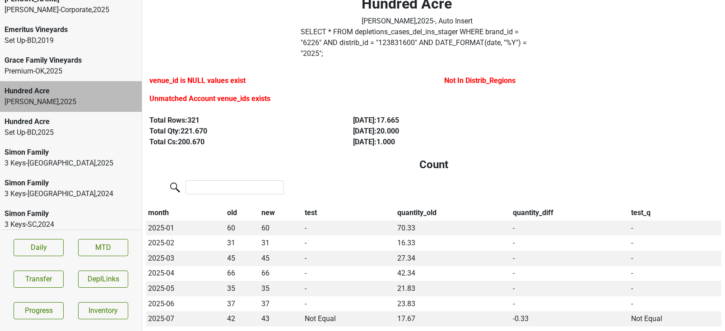
scroll to position [0, 0]
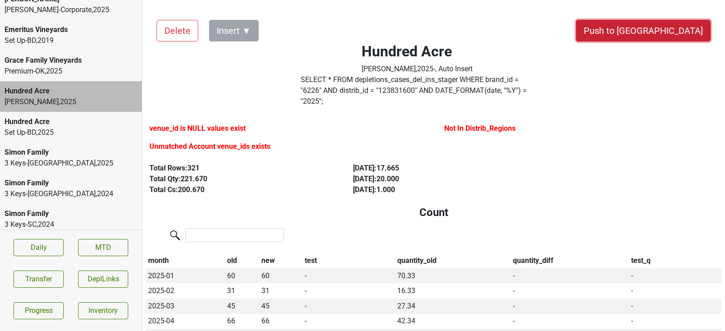
drag, startPoint x: 682, startPoint y: 28, endPoint x: 427, endPoint y: 200, distance: 308.3
click at [676, 35] on button "Push to DC" at bounding box center [643, 31] width 135 height 22
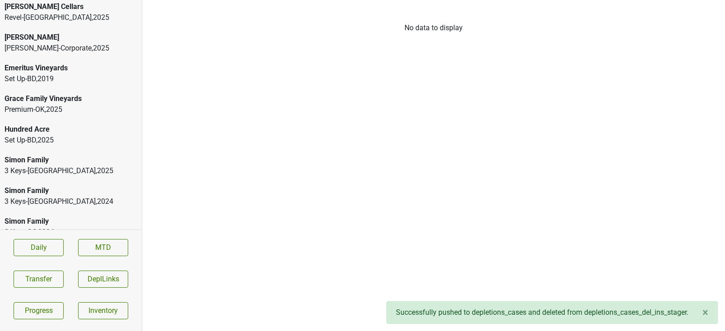
scroll to position [178, 0]
click at [23, 105] on div "Premium-OK , 2025" at bounding box center [71, 110] width 133 height 11
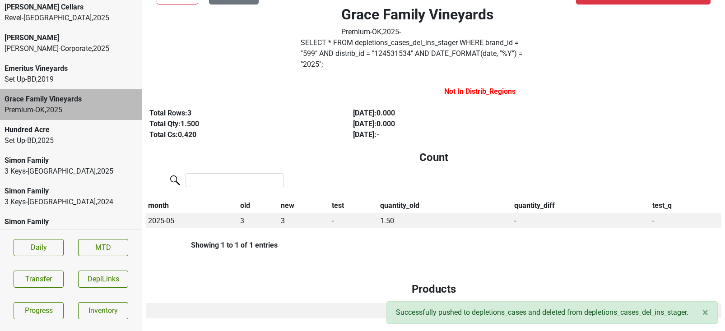
scroll to position [0, 0]
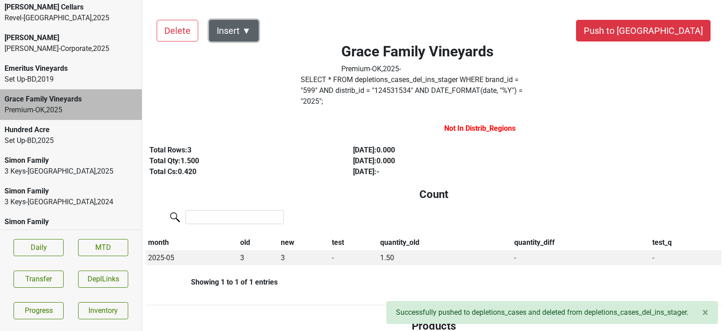
click at [251, 35] on button "Insert ▼" at bounding box center [234, 31] width 50 height 22
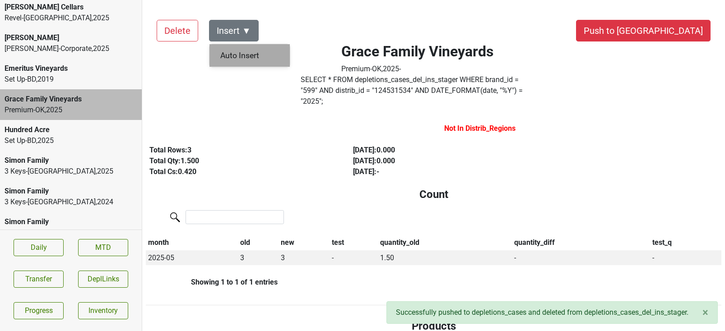
click at [251, 58] on div "Auto Insert" at bounding box center [249, 55] width 80 height 23
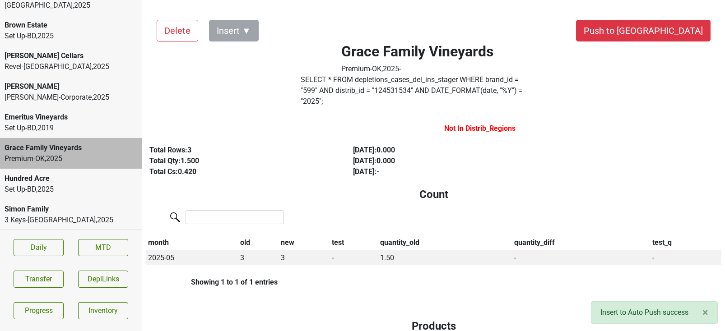
scroll to position [119, 0]
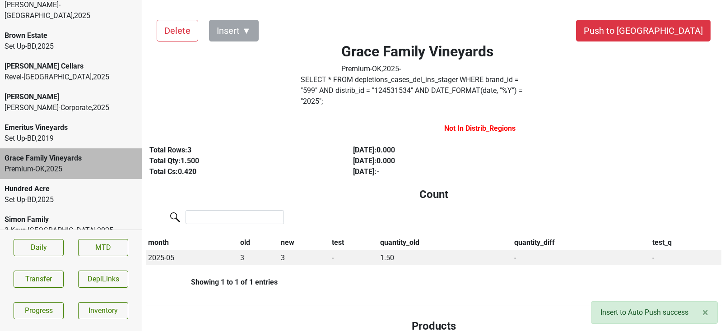
click at [53, 102] on div "Kellogg-Corporate , 2025" at bounding box center [71, 107] width 133 height 11
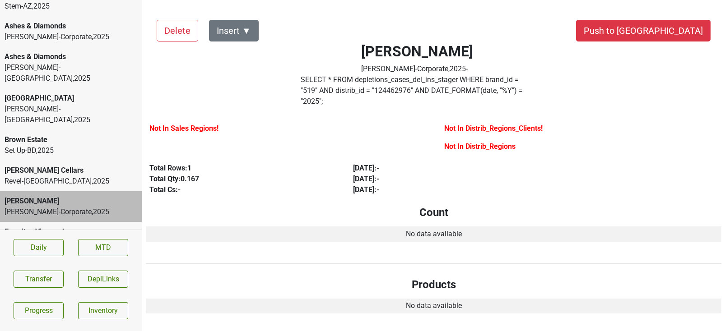
scroll to position [0, 0]
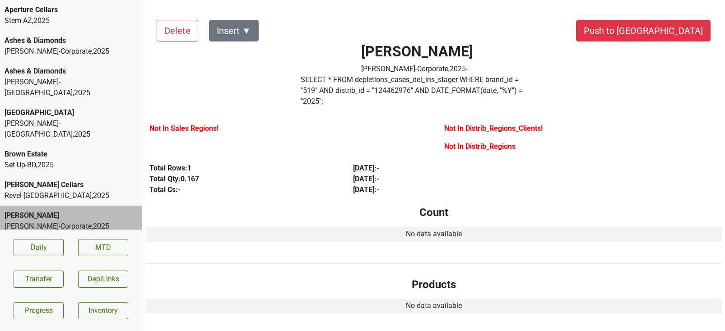
click at [80, 18] on div "Stem-AZ , 2025" at bounding box center [71, 20] width 133 height 11
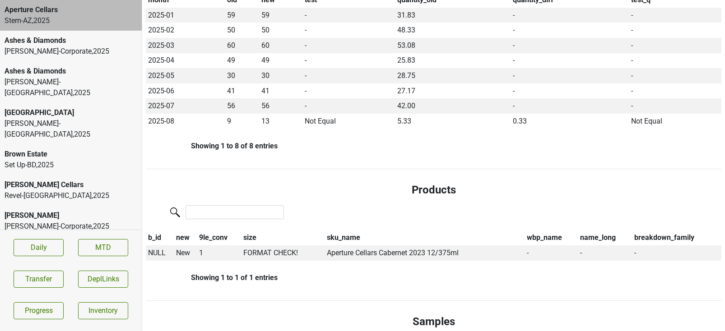
scroll to position [280, 0]
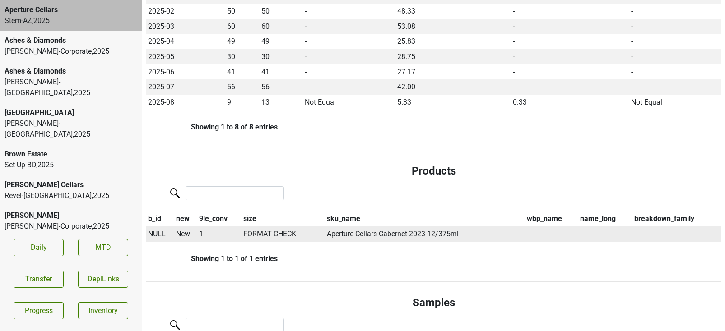
click at [154, 230] on span "NULL" at bounding box center [157, 234] width 18 height 9
type input "23 ca"
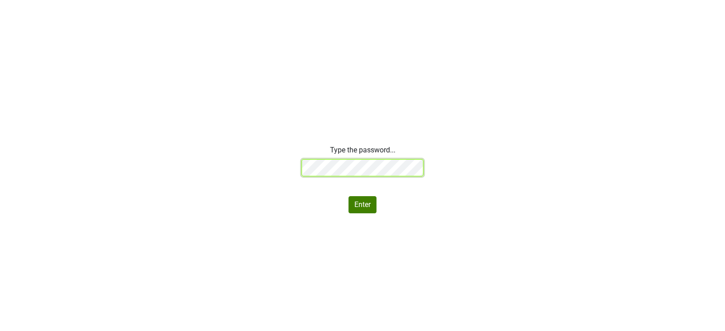
click at [189, 160] on div "Type the password... Enter" at bounding box center [362, 179] width 725 height 69
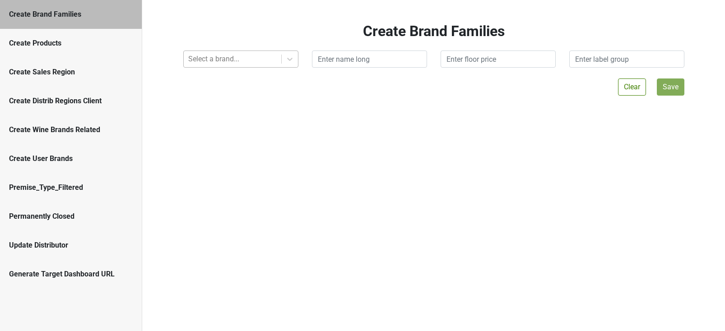
click at [233, 57] on div at bounding box center [232, 59] width 88 height 13
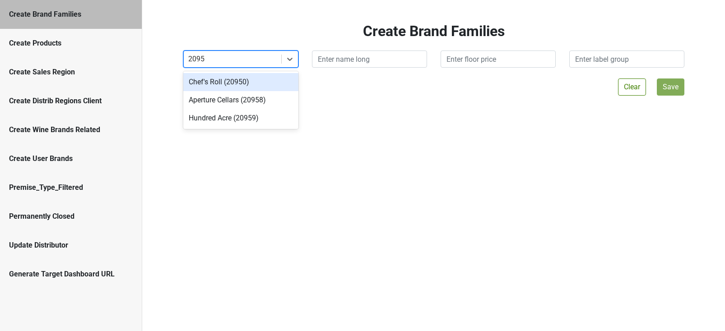
type input "20958"
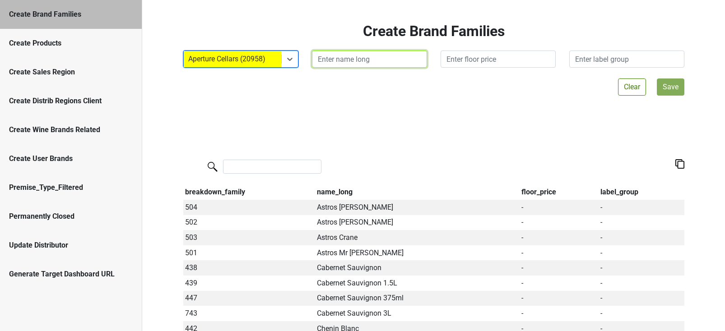
click at [368, 59] on input "text" at bounding box center [369, 59] width 115 height 17
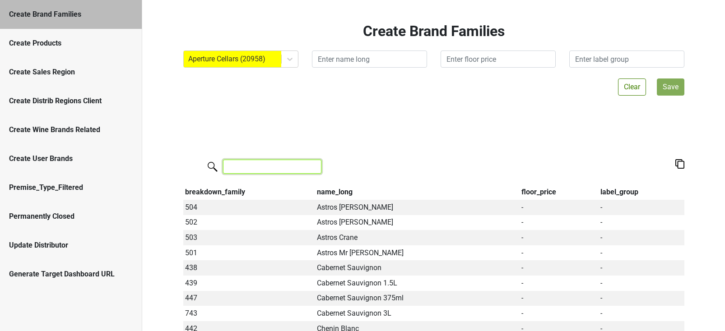
click at [251, 164] on input "search" at bounding box center [272, 167] width 98 height 14
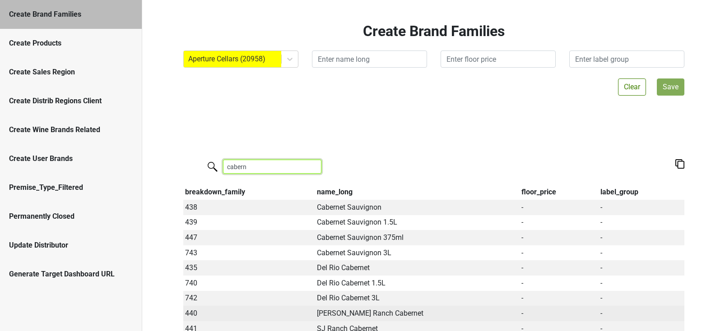
type input "cabern"
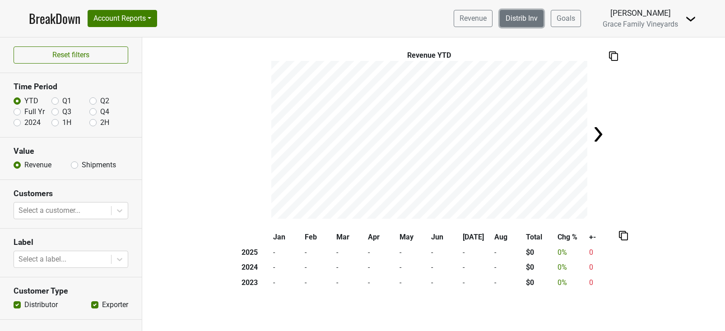
click at [529, 18] on link "Distrib Inv" at bounding box center [522, 18] width 44 height 17
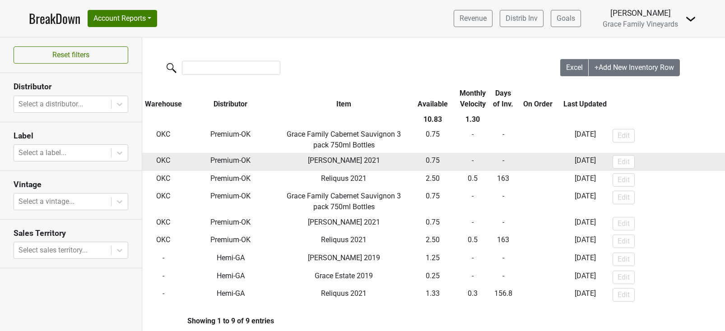
scroll to position [13, 0]
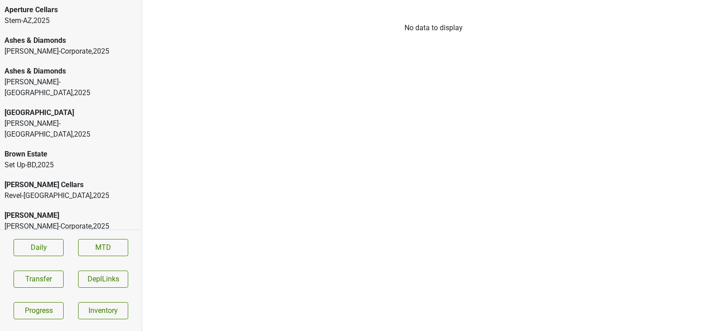
click at [79, 14] on div "Aperture Cellars" at bounding box center [71, 10] width 133 height 11
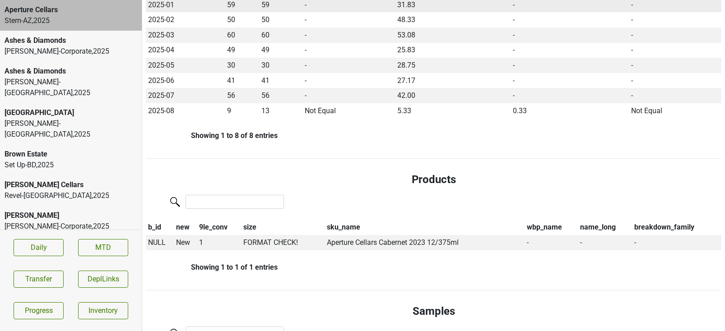
scroll to position [284, 0]
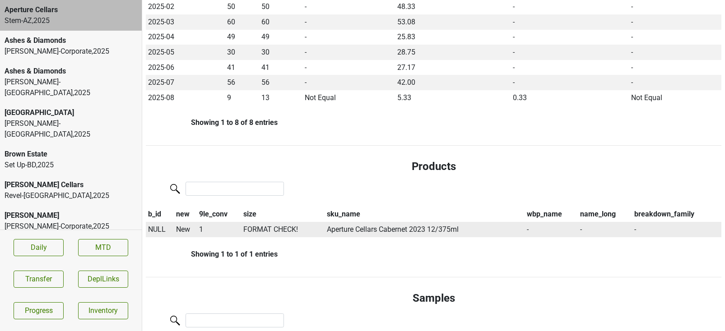
click at [159, 225] on span "NULL" at bounding box center [157, 229] width 18 height 9
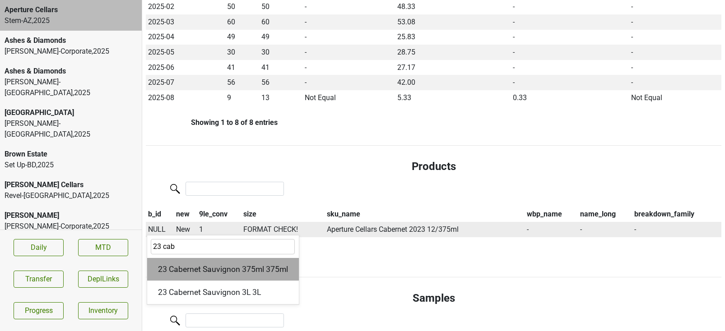
type input "23 cab"
click at [212, 265] on div "23 Cabernet Sauvignon 375ml 375ml" at bounding box center [223, 269] width 152 height 23
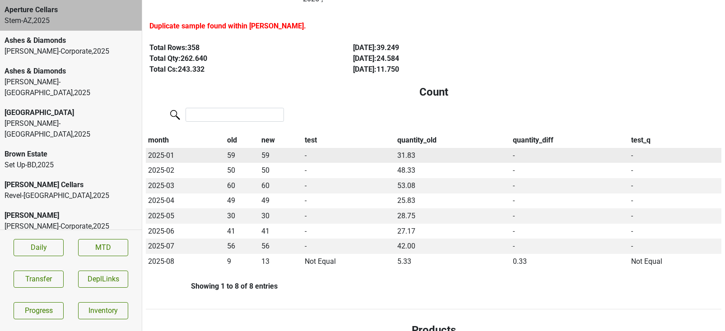
scroll to position [0, 0]
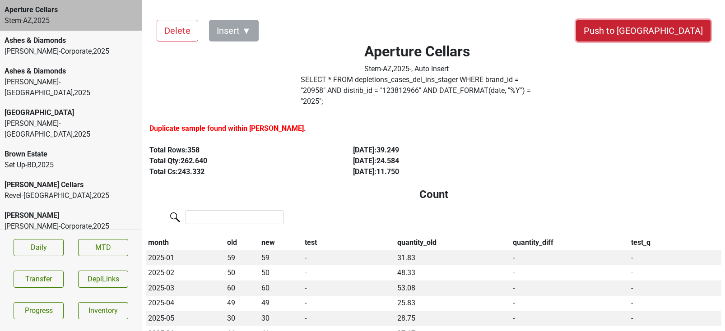
click at [672, 30] on button "Push to [GEOGRAPHIC_DATA]" at bounding box center [643, 31] width 135 height 22
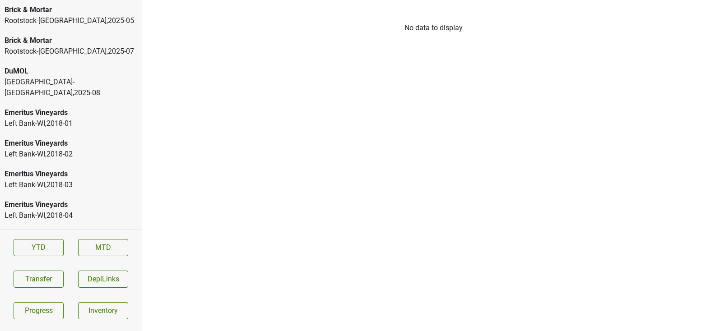
click at [74, 73] on div "DuMOL" at bounding box center [71, 71] width 133 height 11
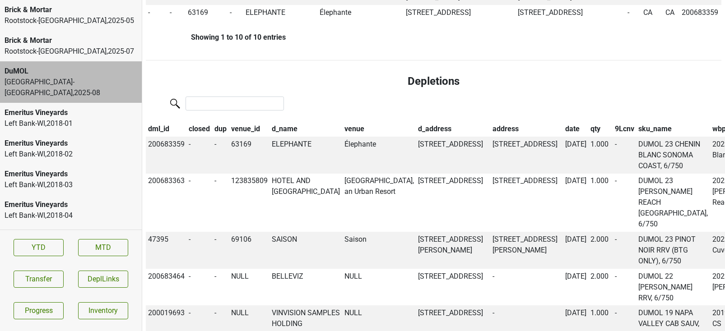
scroll to position [739, 0]
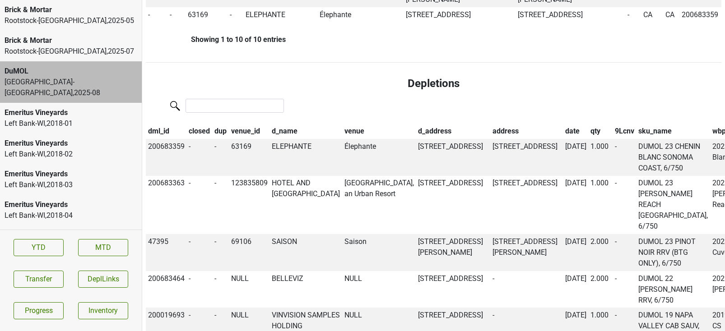
click at [60, 12] on div "Brick & Mortar" at bounding box center [71, 10] width 133 height 11
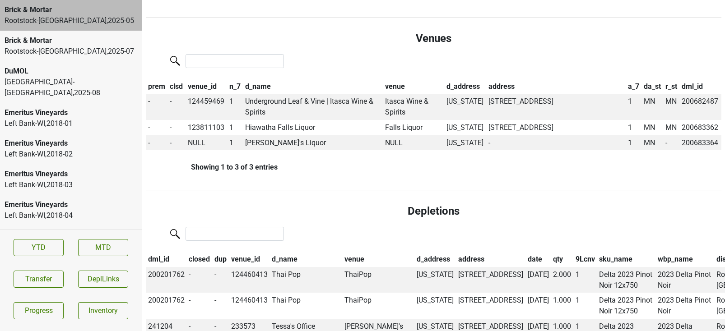
scroll to position [355, 0]
click at [258, 144] on td "Joe's Liquor" at bounding box center [313, 142] width 140 height 15
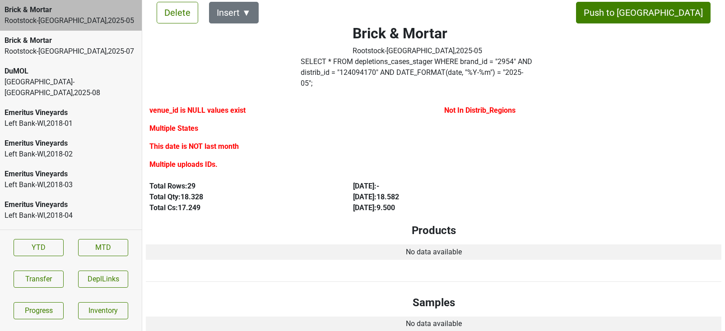
scroll to position [0, 0]
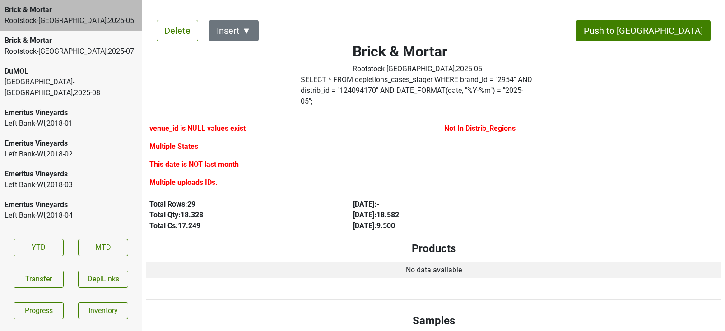
click at [352, 87] on label "SELECT * FROM depletions_cases_stager WHERE brand_id = " 2954 " AND distrib_id …" at bounding box center [417, 90] width 233 height 32
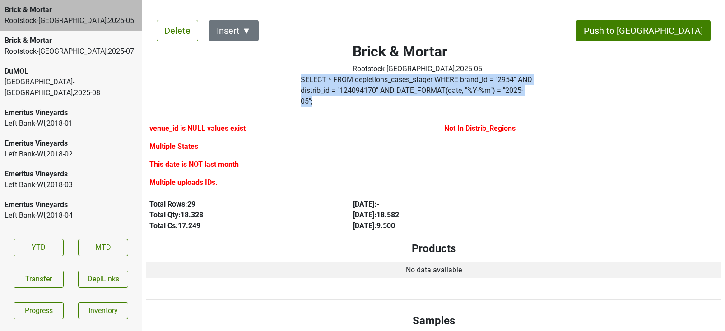
drag, startPoint x: 317, startPoint y: 83, endPoint x: 515, endPoint y: 90, distance: 197.8
click at [515, 90] on div "SELECT * FROM depletions_cases_stager WHERE brand_id = " 2954 " AND distrib_id …" at bounding box center [417, 92] width 246 height 36
copy label "SELECT * FROM depletions_cases_stager WHERE brand_id = " 2954 " AND distrib_id …"
click at [497, 91] on label "SELECT * FROM depletions_cases_stager WHERE brand_id = " 2954 " AND distrib_id …" at bounding box center [417, 90] width 233 height 32
drag, startPoint x: 511, startPoint y: 91, endPoint x: 274, endPoint y: 90, distance: 237.4
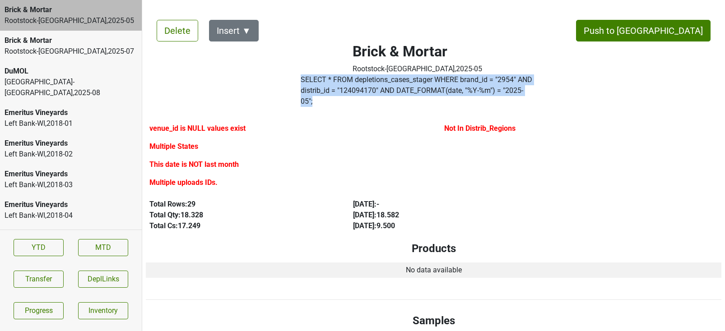
click at [274, 90] on div "Brick & Mortar Rootstock-MN , 2025 - 05 SELECT * FROM depletions_cases_stager W…" at bounding box center [417, 60] width 296 height 102
copy div "SELECT * FROM depletions_cases_stager WHERE brand_id = " 2954 " AND distrib_id …"
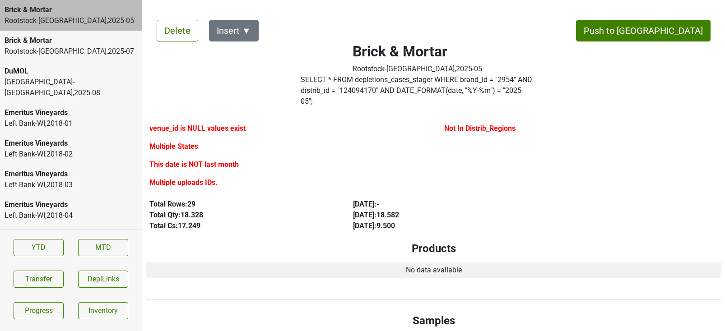
click at [357, 144] on div "Multiple States" at bounding box center [286, 148] width 274 height 14
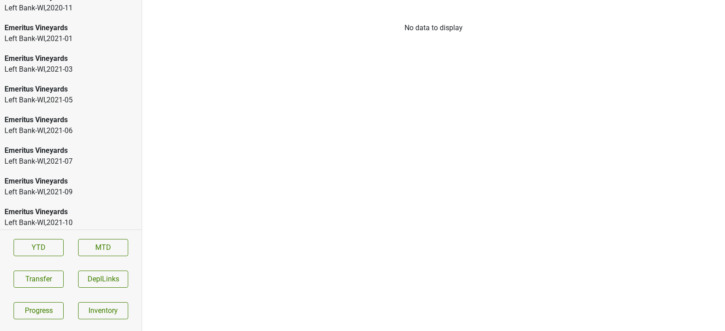
scroll to position [1550, 0]
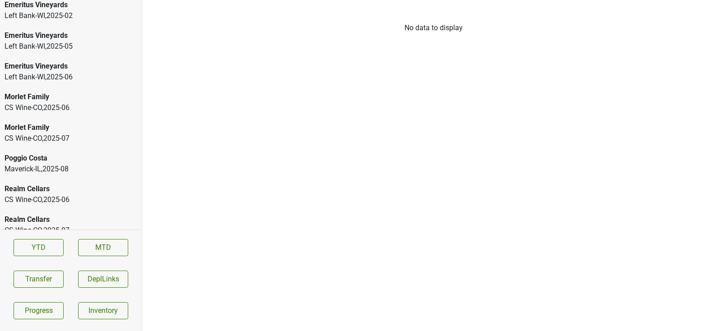
click at [47, 184] on div "Realm Cellars" at bounding box center [71, 189] width 133 height 11
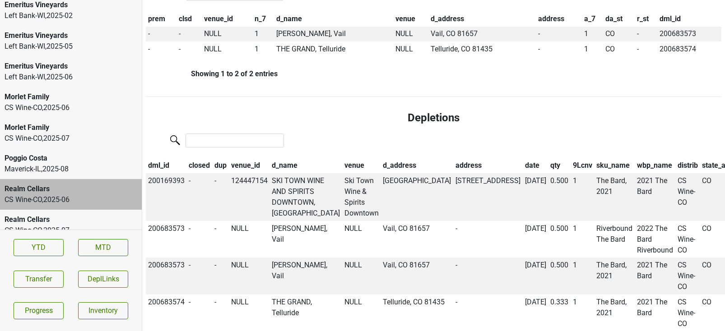
scroll to position [382, 0]
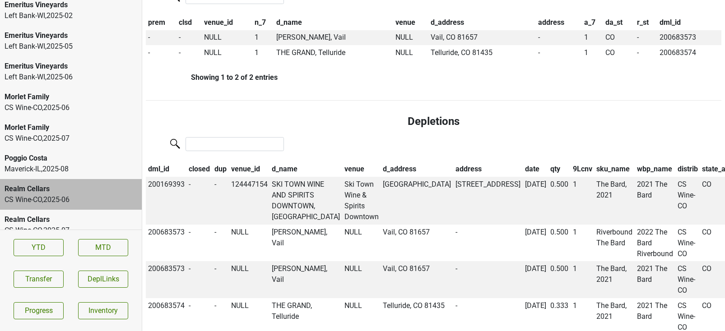
click at [46, 270] on section "YTD MTD Transfer DeplLinks Progress Inventory" at bounding box center [71, 279] width 142 height 99
click at [46, 271] on button "Transfer" at bounding box center [39, 279] width 50 height 17
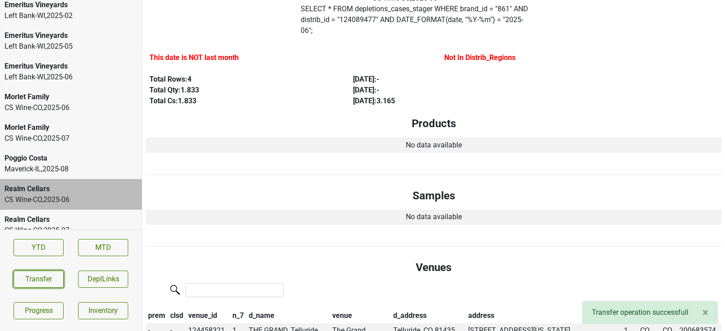
scroll to position [0, 0]
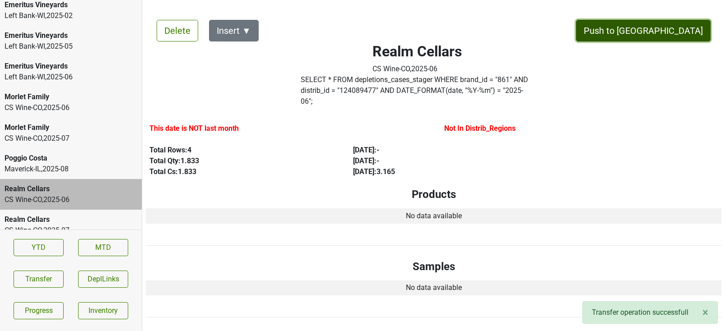
click at [682, 34] on button "Push to DC" at bounding box center [643, 31] width 135 height 22
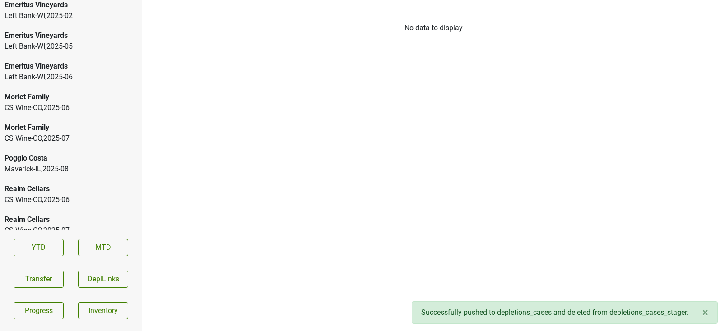
scroll to position [1520, 0]
click at [65, 210] on div "Realm Cellars CS Wine-CO , 2025 - 07" at bounding box center [71, 225] width 142 height 31
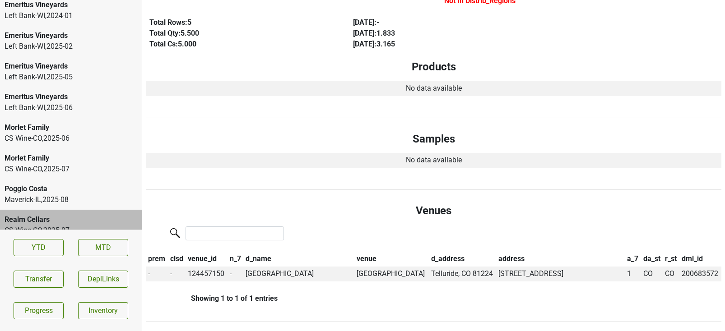
scroll to position [0, 0]
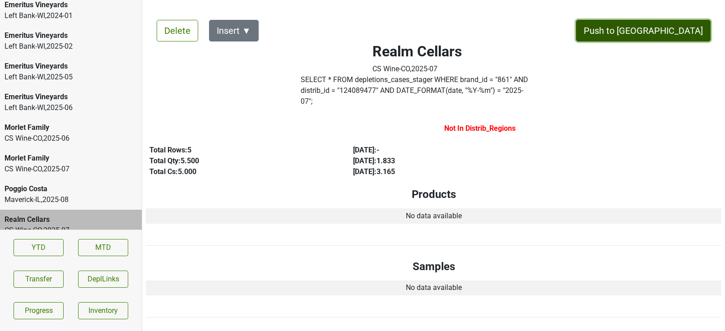
click at [667, 31] on button "Push to DC" at bounding box center [643, 31] width 135 height 22
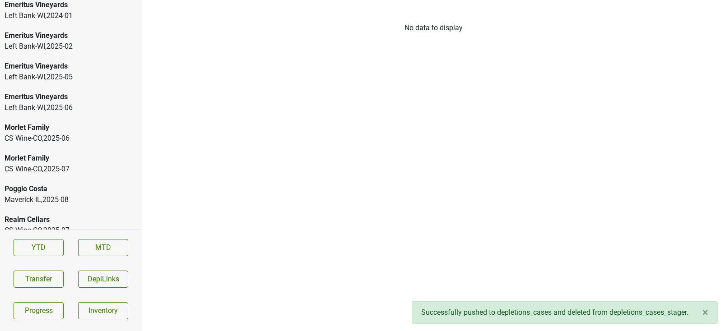
scroll to position [1489, 0]
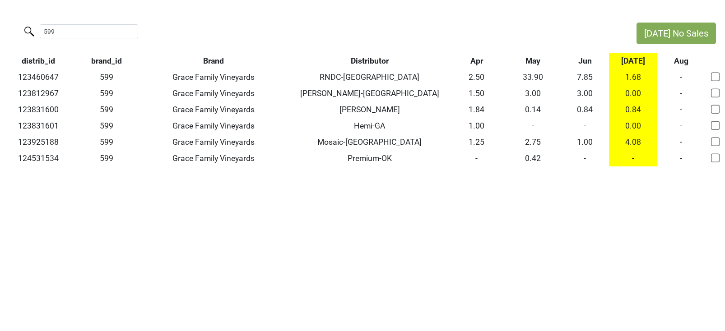
click at [0, 23] on html "[DATE] No Sales 599 distrib_id brand_id Brand Distributor Apr May Jun [DATE] Au…" at bounding box center [362, 94] width 725 height 189
type input "m"
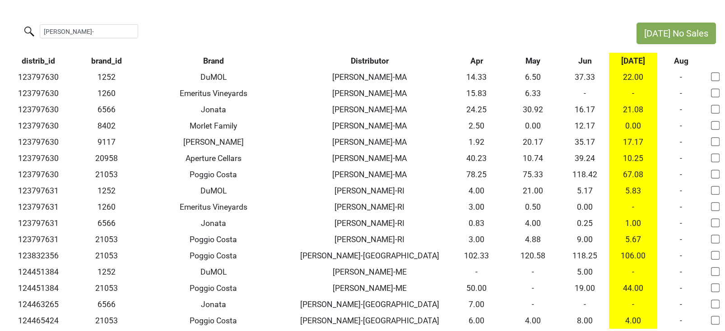
type input "[PERSON_NAME]-"
click at [213, 59] on th "Brand" at bounding box center [213, 61] width 154 height 16
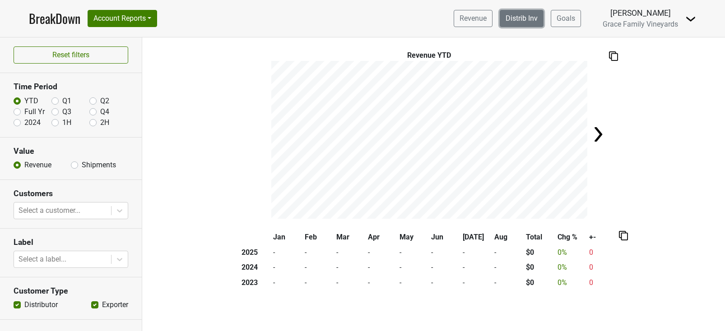
click at [533, 14] on link "Distrib Inv" at bounding box center [522, 18] width 44 height 17
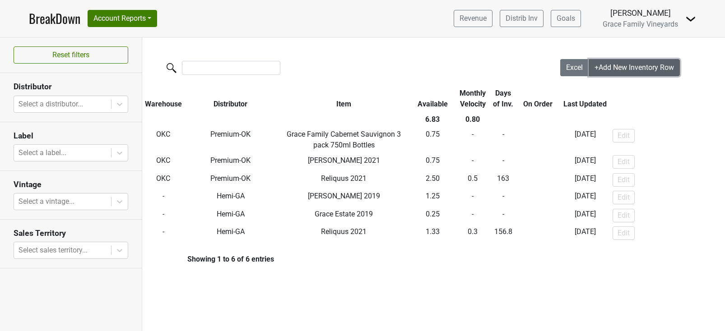
click at [615, 70] on span "+Add New Inventory Row" at bounding box center [633, 67] width 79 height 9
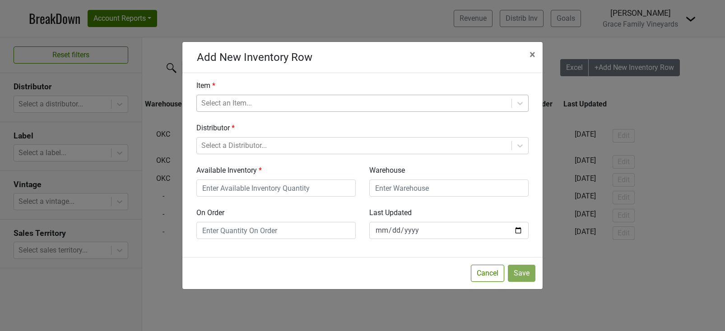
click at [312, 98] on div at bounding box center [354, 103] width 306 height 13
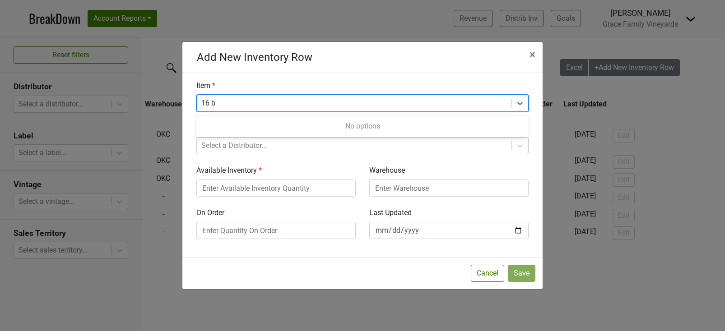
type input "16"
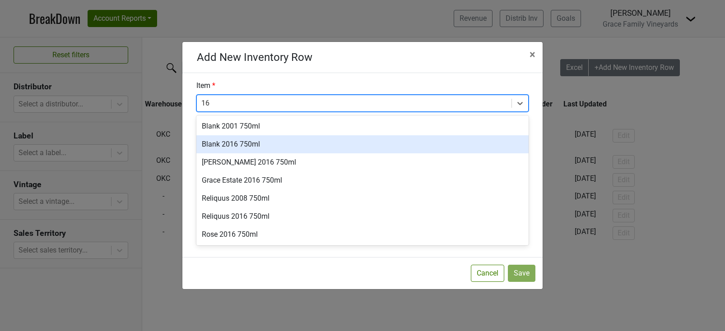
click at [246, 147] on div "Blank 2016 750ml" at bounding box center [362, 144] width 332 height 18
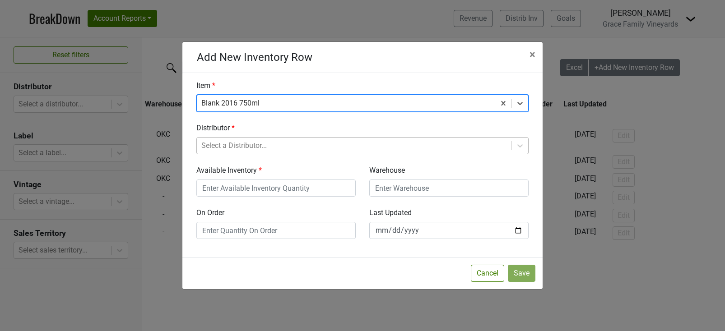
click at [241, 147] on div at bounding box center [354, 145] width 306 height 13
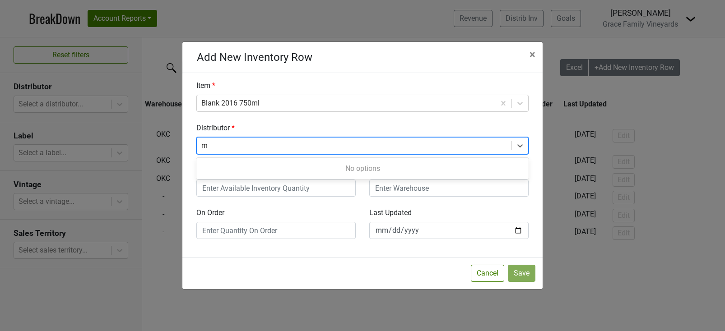
type input "r"
click at [494, 278] on button "Cancel" at bounding box center [487, 273] width 33 height 17
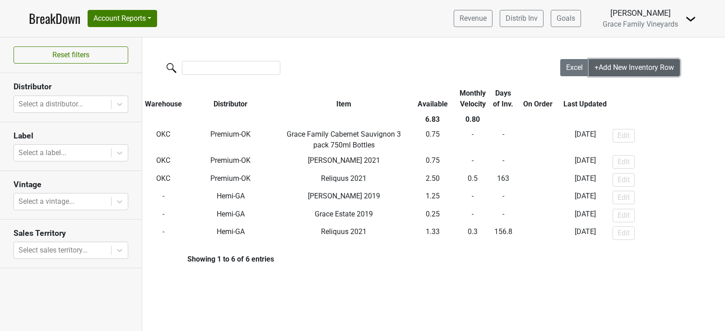
click at [614, 66] on span "+Add New Inventory Row" at bounding box center [633, 67] width 79 height 9
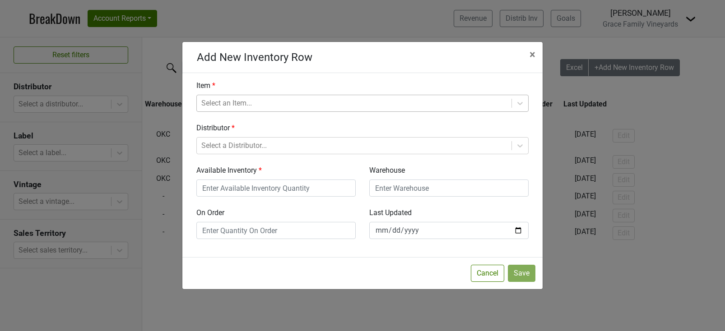
click at [362, 96] on div "Select an Item..." at bounding box center [354, 103] width 315 height 16
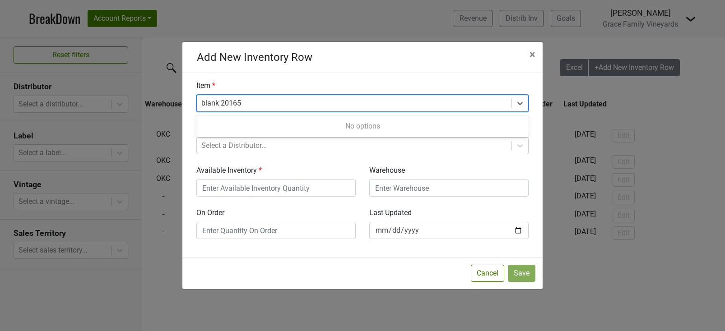
type input "blank 2016"
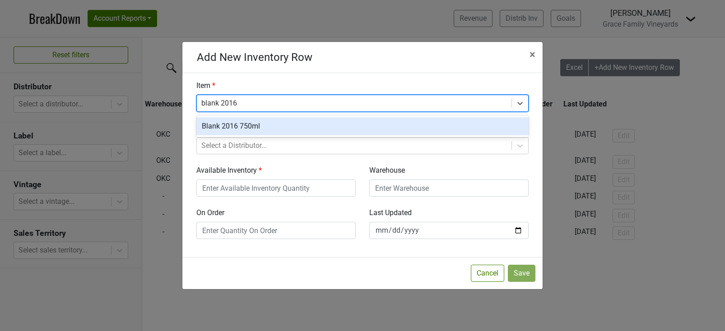
click at [333, 124] on div "Blank 2016 750ml" at bounding box center [362, 126] width 332 height 18
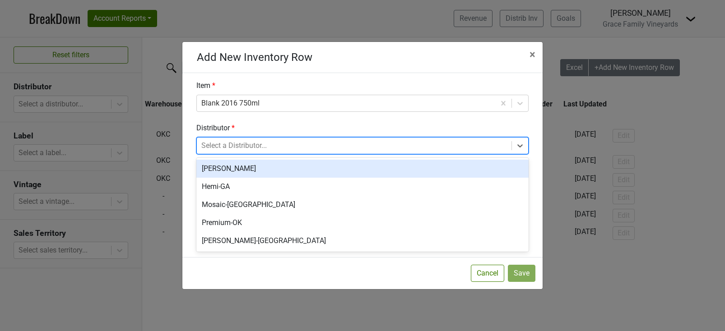
click at [287, 144] on div at bounding box center [354, 145] width 306 height 13
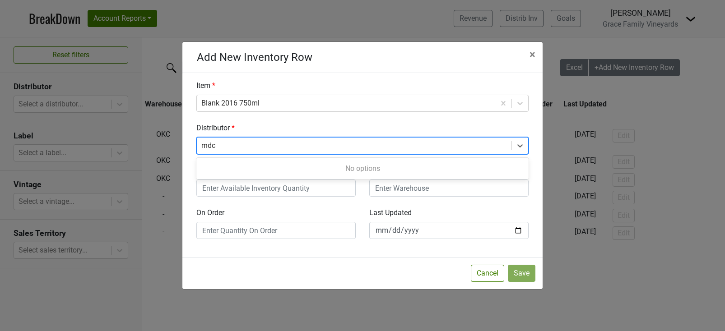
type input "rndc"
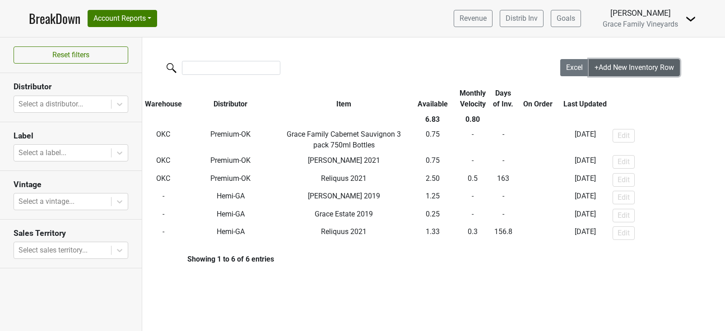
click at [617, 69] on span "+Add New Inventory Row" at bounding box center [633, 67] width 79 height 9
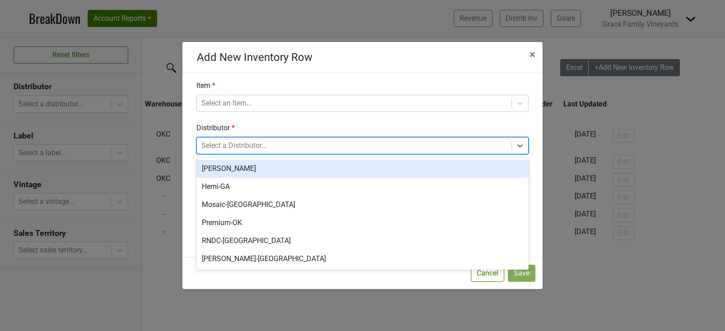
click at [269, 148] on div at bounding box center [354, 145] width 306 height 13
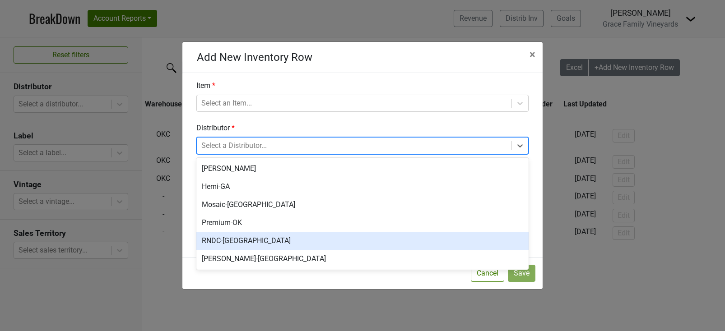
click at [254, 238] on div "RNDC-[GEOGRAPHIC_DATA]" at bounding box center [362, 241] width 332 height 18
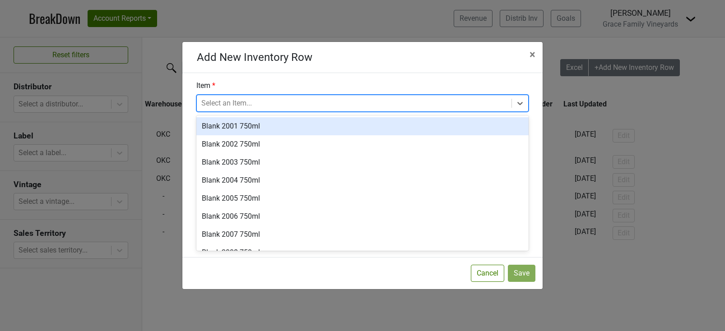
click at [225, 105] on div at bounding box center [354, 103] width 306 height 13
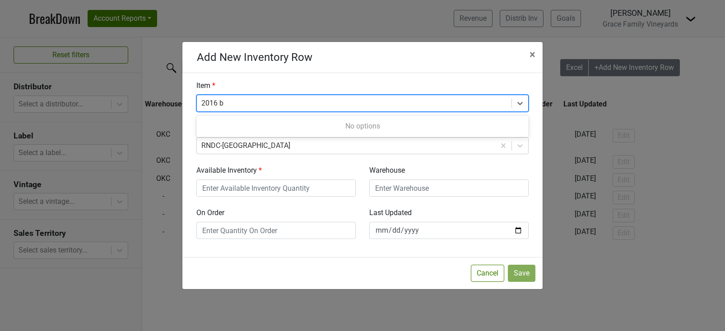
type input "2016"
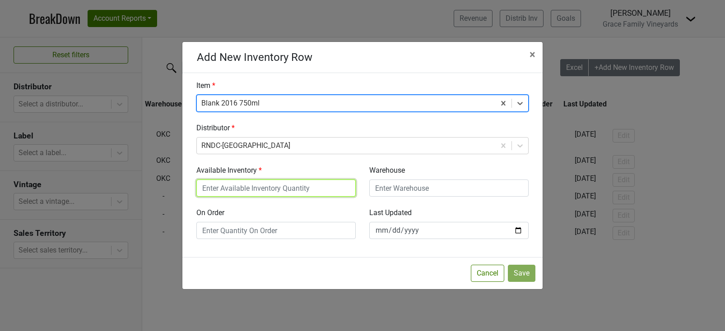
click at [235, 186] on input "Available Inventory" at bounding box center [275, 188] width 159 height 17
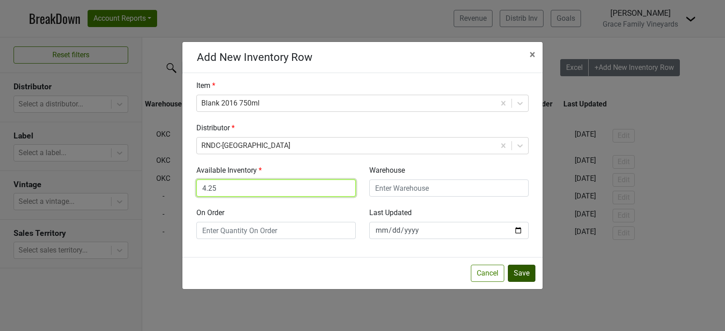
type input "4.25"
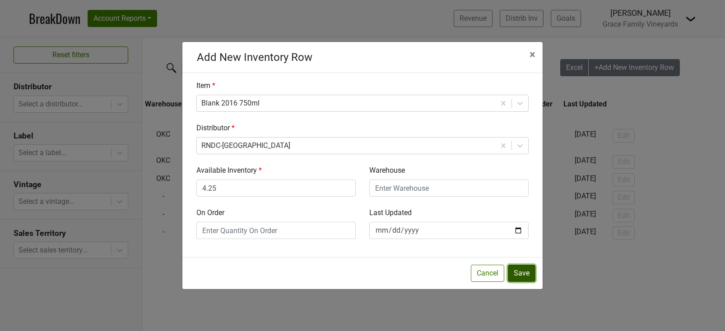
click at [517, 272] on button "Save" at bounding box center [522, 273] width 28 height 17
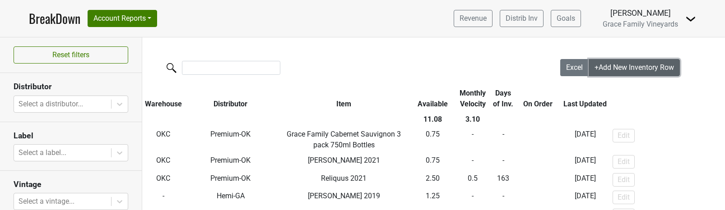
click at [613, 67] on span "+Add New Inventory Row" at bounding box center [633, 67] width 79 height 9
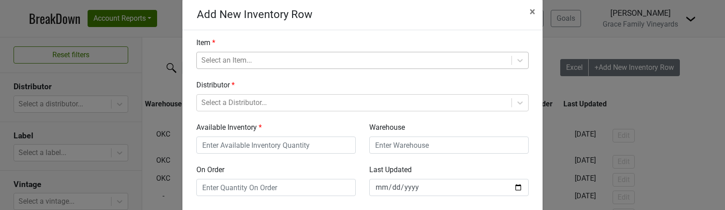
click at [249, 69] on div "Select an Item..." at bounding box center [362, 60] width 332 height 17
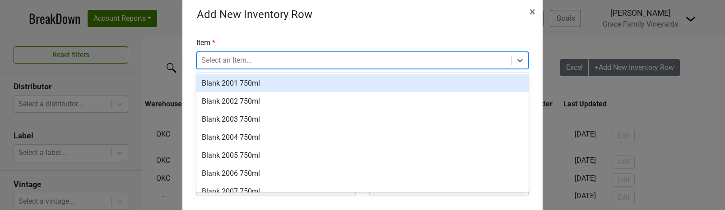
scroll to position [15, 0]
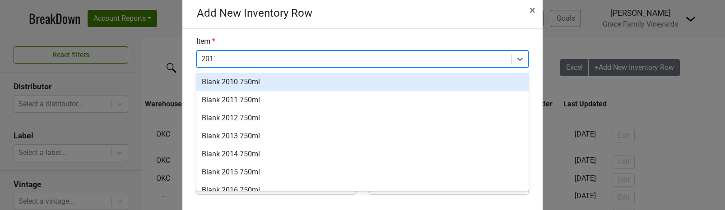
type input "2017"
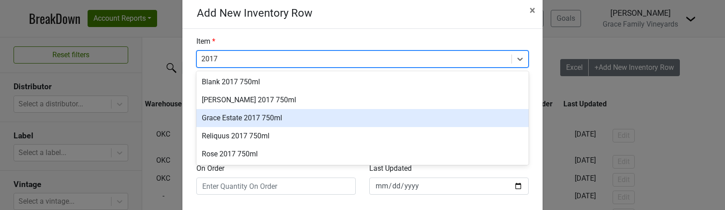
click at [259, 114] on div "Grace Estate 2017 750ml" at bounding box center [362, 118] width 332 height 18
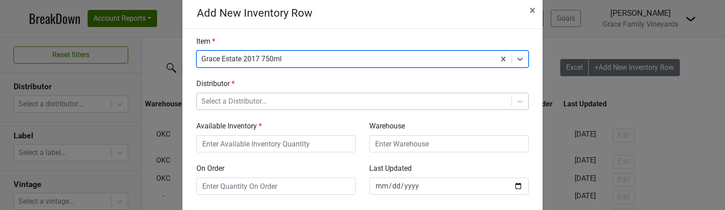
click at [248, 102] on div "Select a Distributor..." at bounding box center [362, 101] width 332 height 17
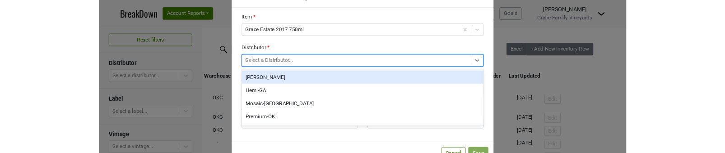
scroll to position [34, 0]
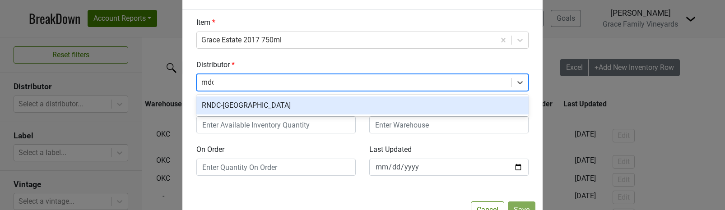
type input "rndc-"
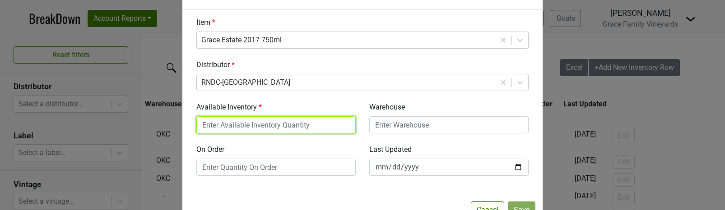
click at [269, 128] on input "Available Inventory" at bounding box center [275, 124] width 159 height 17
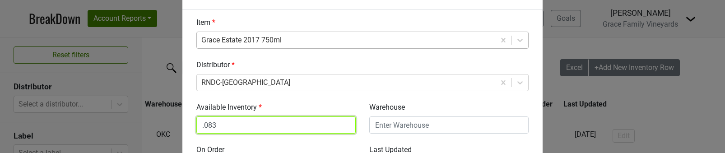
scroll to position [121, 0]
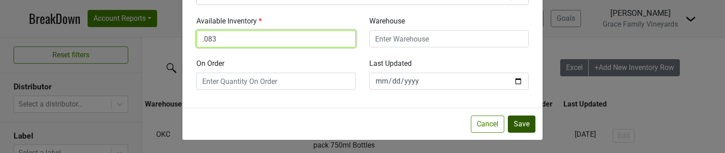
type input ".083"
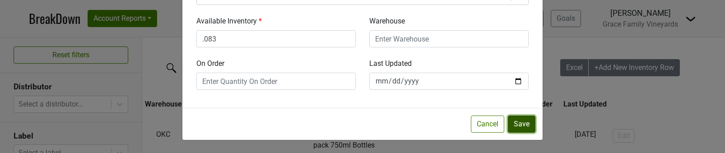
click at [524, 124] on button "Save" at bounding box center [522, 124] width 28 height 17
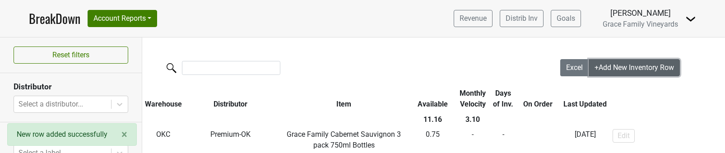
click at [612, 67] on span "+Add New Inventory Row" at bounding box center [633, 67] width 79 height 9
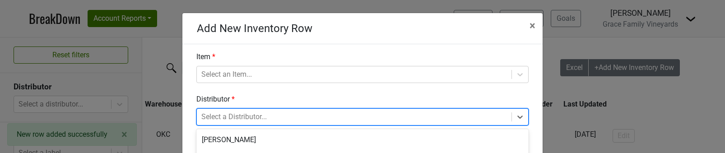
click at [296, 121] on div "option RNDC-TX focused, 5 of 6. 6 results available. Use Up and Down to choose …" at bounding box center [362, 116] width 332 height 17
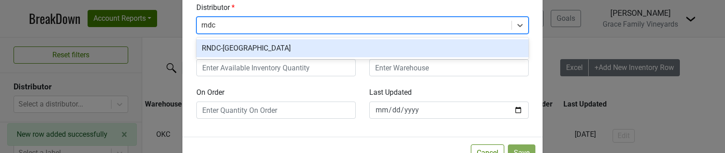
type input "rndc-"
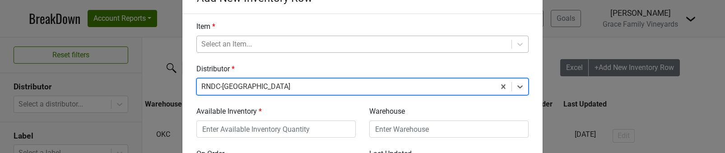
click at [228, 41] on div "Select an Item..." at bounding box center [362, 44] width 332 height 17
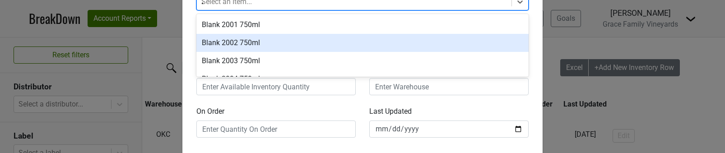
scroll to position [70, 0]
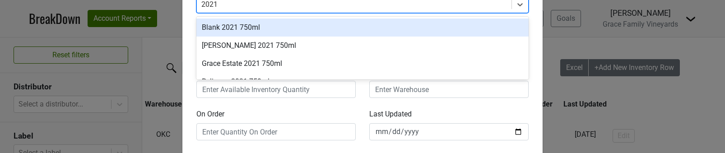
type input "2021"
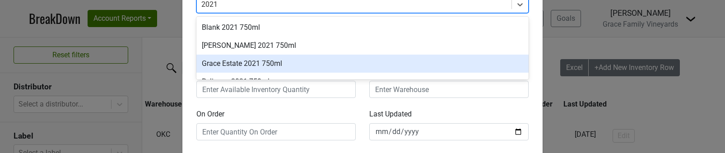
click at [243, 65] on div "Grace Estate 2021 750ml" at bounding box center [362, 64] width 332 height 18
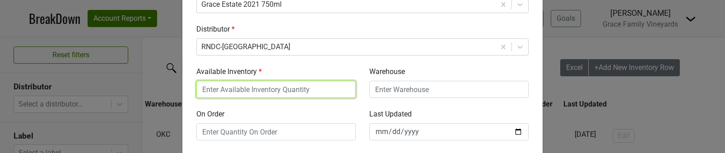
click at [315, 93] on input "Available Inventory" at bounding box center [275, 89] width 159 height 17
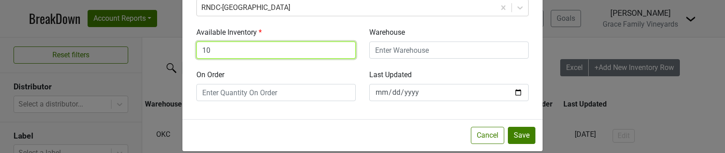
scroll to position [121, 0]
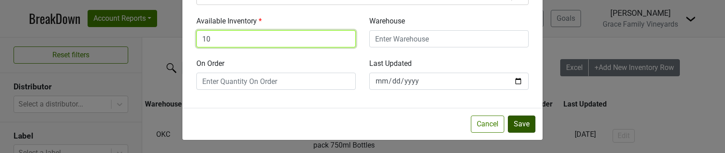
type input "10"
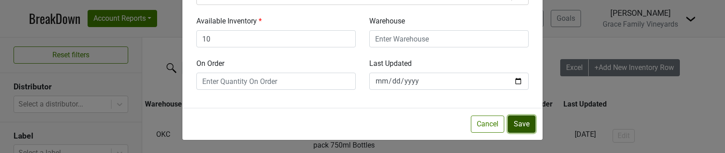
click at [518, 124] on button "Save" at bounding box center [522, 124] width 28 height 17
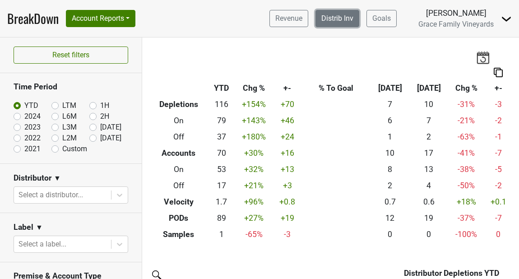
click at [338, 23] on link "Distrib Inv" at bounding box center [338, 18] width 44 height 17
click at [336, 19] on link "Distrib Inv" at bounding box center [338, 18] width 44 height 17
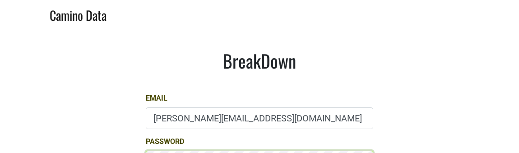
scroll to position [121, 0]
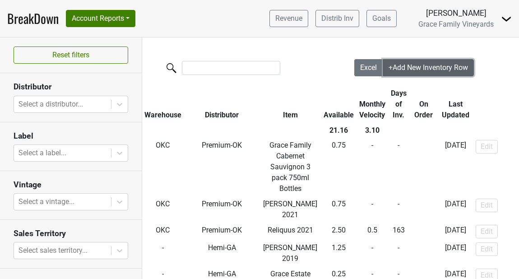
click at [417, 66] on span "+Add New Inventory Row" at bounding box center [428, 67] width 79 height 9
click at [424, 69] on span "+Add New Inventory Row" at bounding box center [428, 67] width 79 height 9
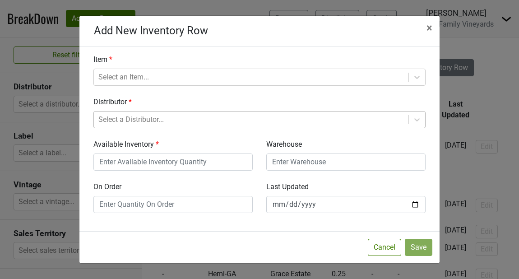
click at [214, 122] on div at bounding box center [251, 119] width 306 height 13
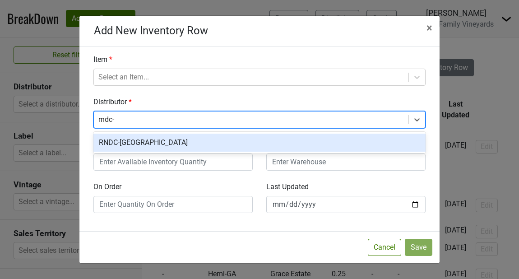
type input "rndc-t"
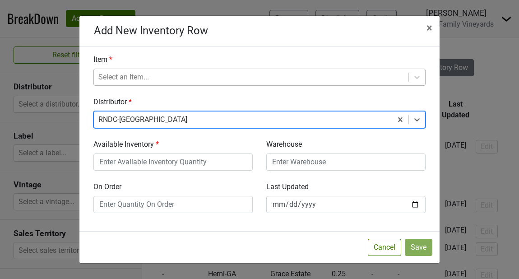
click at [123, 78] on div at bounding box center [251, 77] width 306 height 13
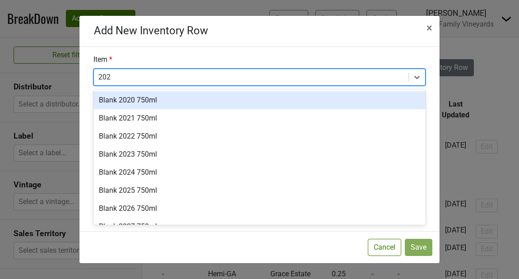
type input "2021"
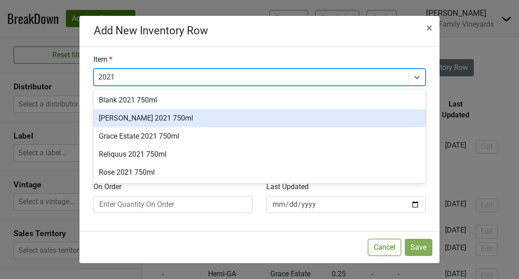
click at [140, 117] on div "[PERSON_NAME] 2021 750ml" at bounding box center [259, 118] width 332 height 18
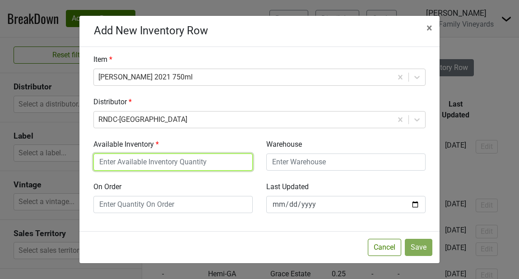
click at [147, 158] on input "Available Inventory" at bounding box center [172, 161] width 159 height 17
type input "6.66"
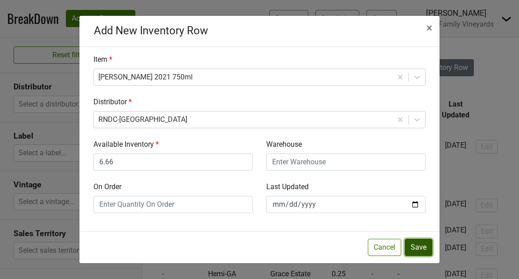
click at [421, 248] on button "Save" at bounding box center [419, 247] width 28 height 17
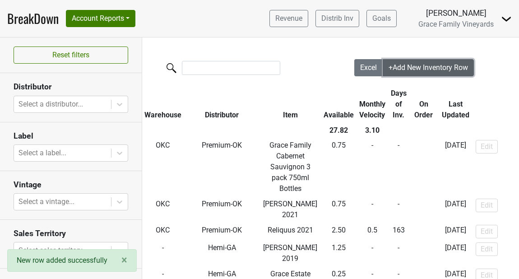
click at [413, 68] on span "+Add New Inventory Row" at bounding box center [428, 67] width 79 height 9
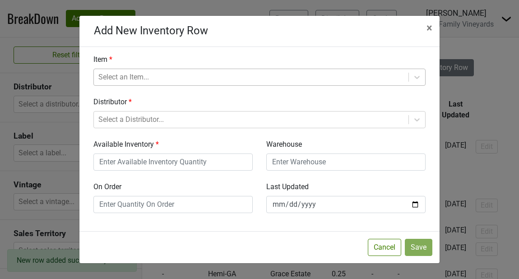
click at [179, 75] on div at bounding box center [251, 77] width 306 height 13
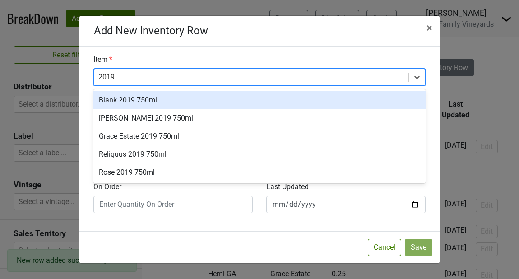
type input "2019"
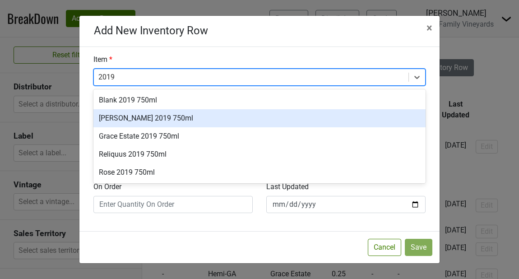
click at [162, 117] on div "[PERSON_NAME] 2019 750ml" at bounding box center [259, 118] width 332 height 18
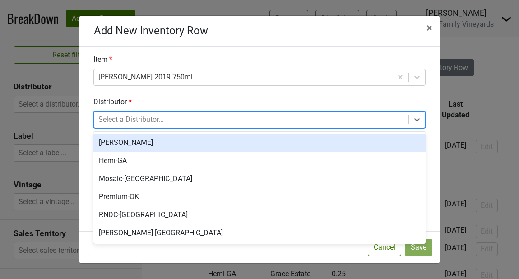
click at [161, 118] on div at bounding box center [251, 119] width 306 height 13
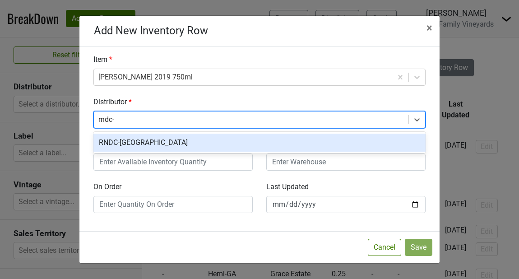
type input "rndc-t"
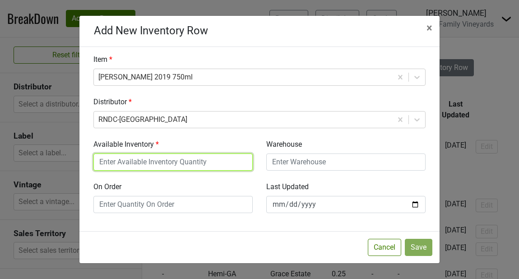
click at [158, 157] on input "Available Inventory" at bounding box center [172, 161] width 159 height 17
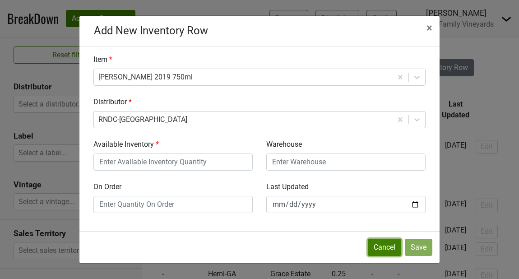
click at [388, 246] on button "Cancel" at bounding box center [384, 247] width 33 height 17
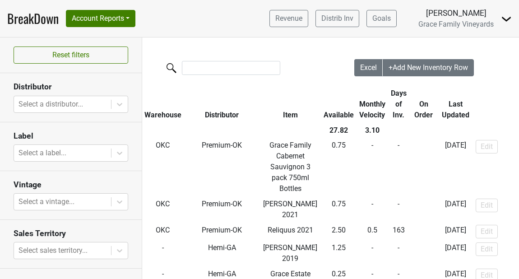
click at [198, 76] on div at bounding box center [248, 68] width 212 height 19
click at [198, 70] on input "search" at bounding box center [231, 68] width 98 height 14
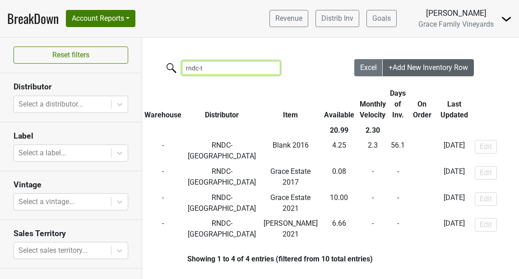
type input "rndc-t"
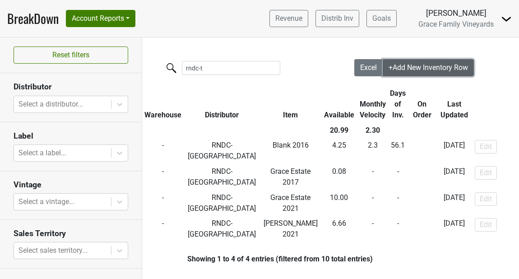
click at [406, 64] on span "+Add New Inventory Row" at bounding box center [428, 67] width 79 height 9
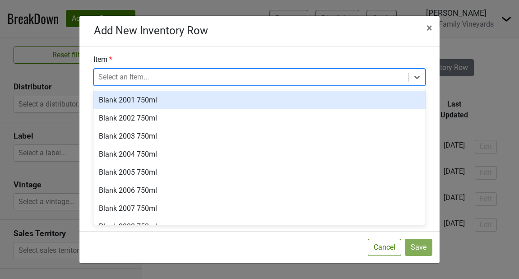
click at [353, 73] on div at bounding box center [251, 77] width 306 height 13
type input "2019"
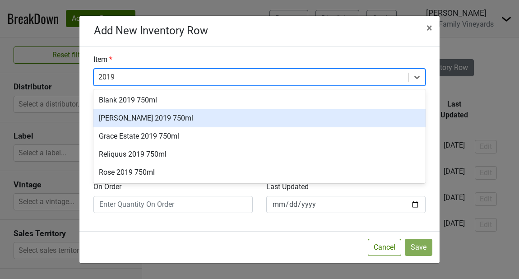
click at [280, 124] on div "[PERSON_NAME] 2019 750ml" at bounding box center [259, 118] width 332 height 18
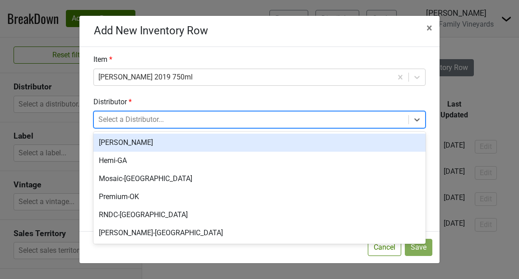
click at [238, 123] on div at bounding box center [251, 119] width 306 height 13
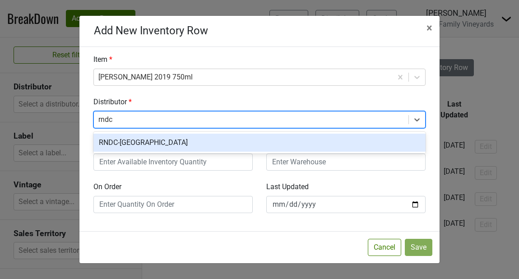
type input "rndc-"
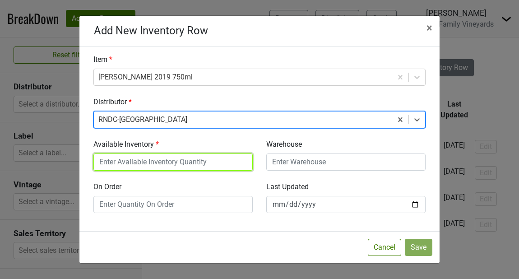
click at [181, 164] on input "Available Inventory" at bounding box center [172, 161] width 159 height 17
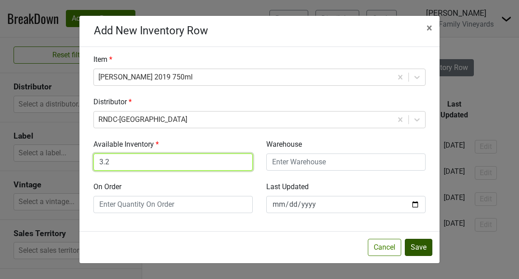
type input "3.2"
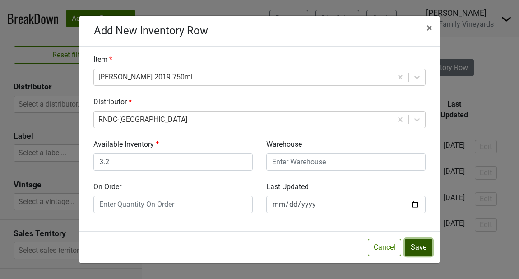
click at [413, 244] on button "Save" at bounding box center [419, 247] width 28 height 17
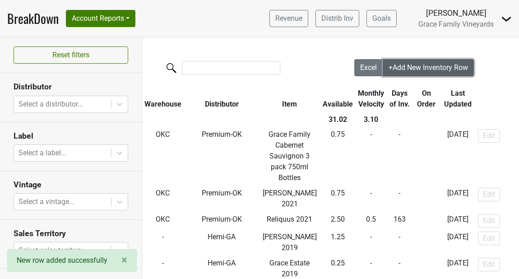
click at [398, 71] on span "+Add New Inventory Row" at bounding box center [428, 67] width 79 height 9
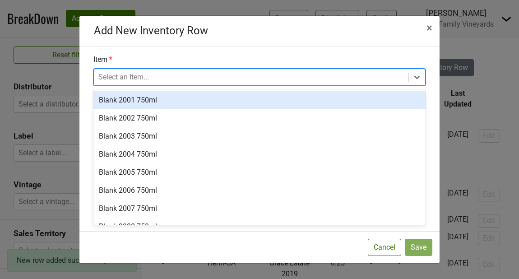
click at [218, 79] on div at bounding box center [251, 77] width 306 height 13
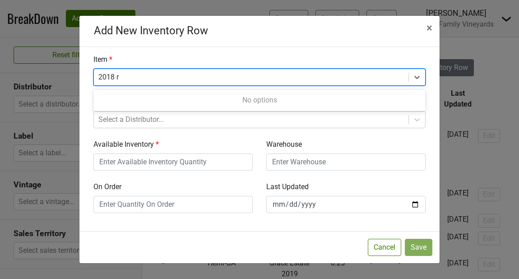
type input "2018"
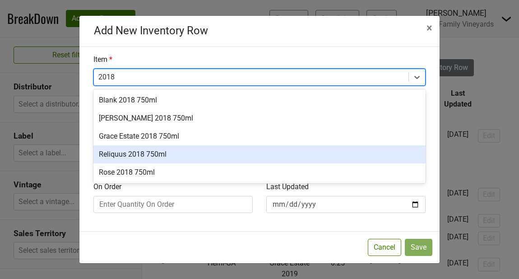
click at [180, 156] on div "Reliquus 2018 750ml" at bounding box center [259, 154] width 332 height 18
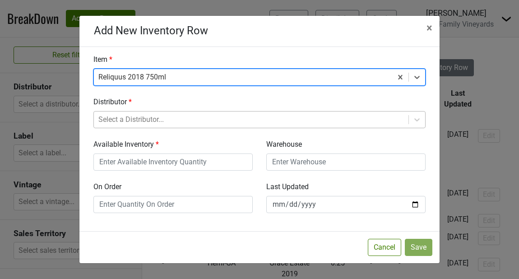
click at [144, 124] on div at bounding box center [251, 119] width 306 height 13
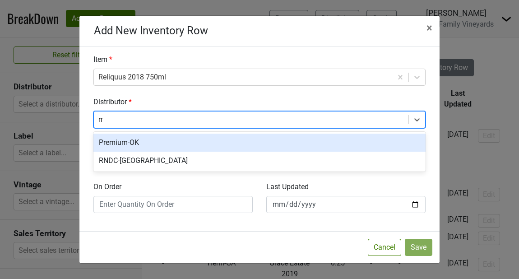
type input "rnd"
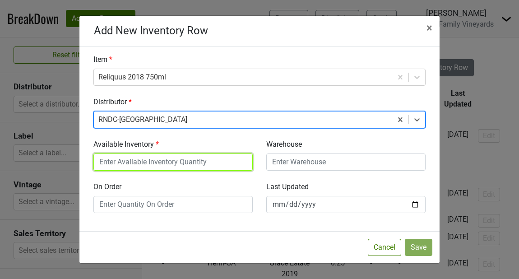
click at [120, 166] on input "Available Inventory" at bounding box center [172, 161] width 159 height 17
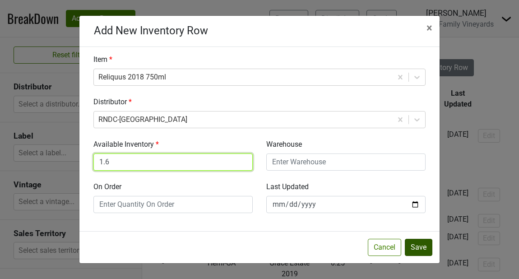
type input "1.6"
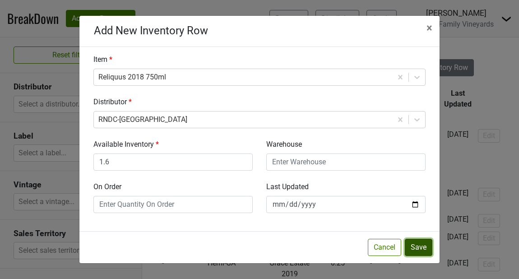
click at [424, 249] on button "Save" at bounding box center [419, 247] width 28 height 17
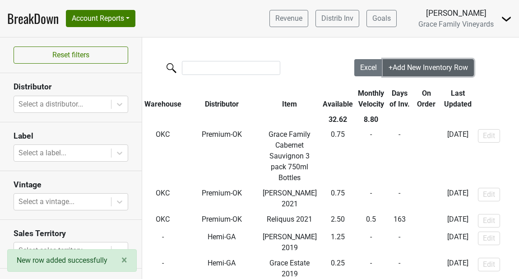
click at [401, 70] on span "+Add New Inventory Row" at bounding box center [428, 67] width 79 height 9
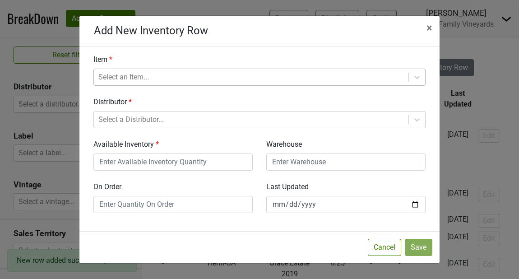
click at [159, 73] on div at bounding box center [251, 77] width 306 height 13
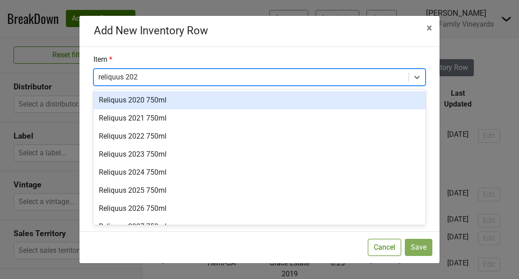
type input "reliquus 2021"
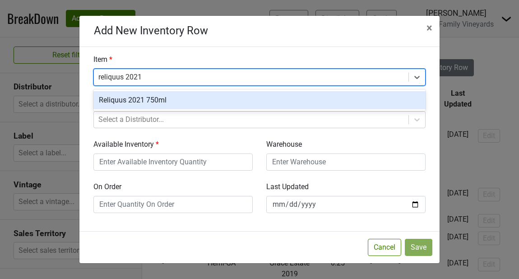
click at [158, 96] on div "Reliquus 2021 750ml" at bounding box center [259, 100] width 332 height 18
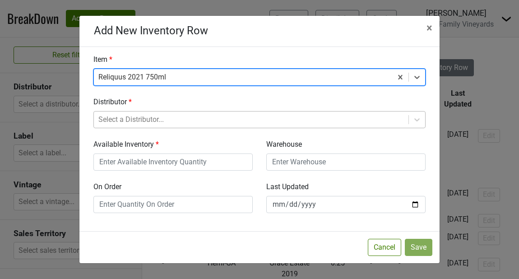
click at [145, 116] on div at bounding box center [251, 119] width 306 height 13
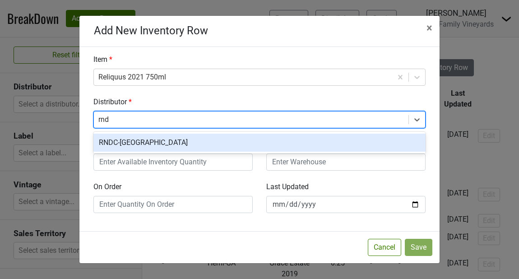
type input "rndc"
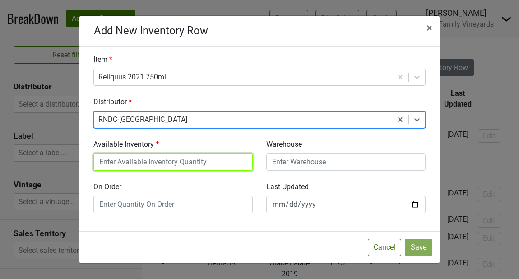
click at [130, 161] on input "Available Inventory" at bounding box center [172, 161] width 159 height 17
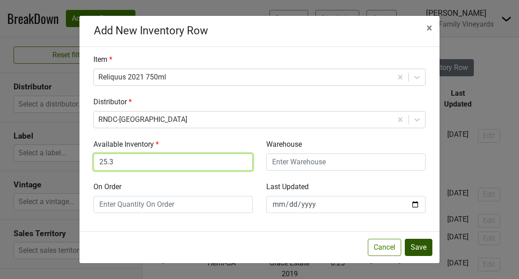
type input "25.3"
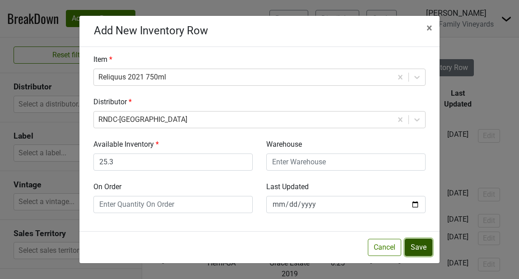
click at [419, 247] on button "Save" at bounding box center [419, 247] width 28 height 17
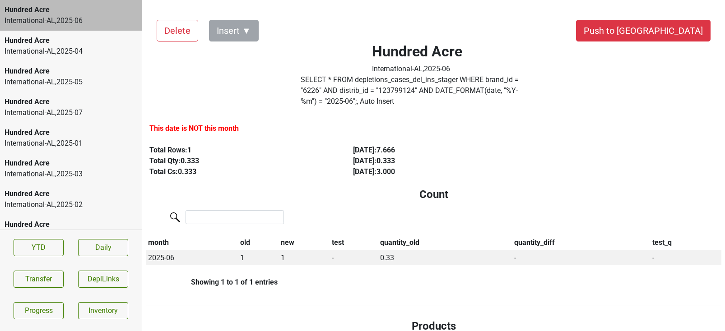
click at [76, 104] on div "Hundred Acre" at bounding box center [71, 102] width 133 height 11
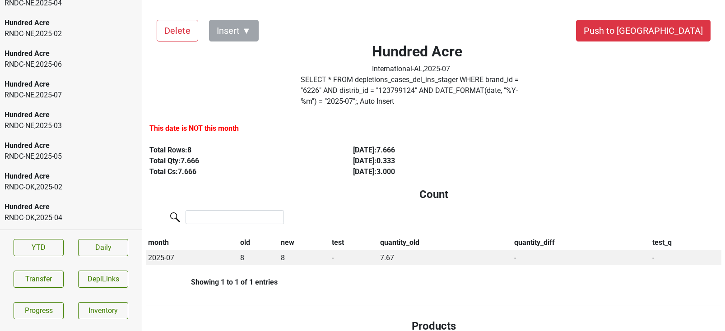
scroll to position [1063, 0]
click at [56, 213] on div "RNDC-OK , 2025 - 01" at bounding box center [71, 216] width 133 height 11
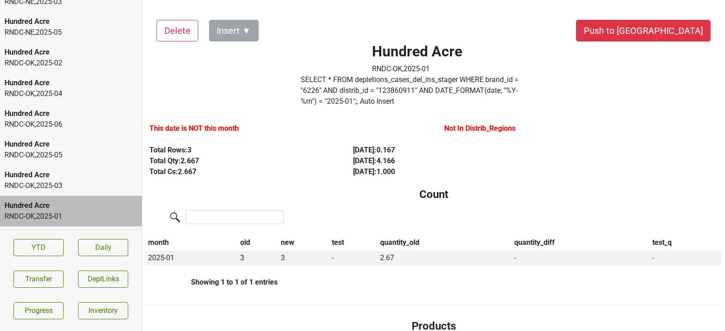
click at [88, 177] on div "Hundred Acre" at bounding box center [71, 175] width 133 height 11
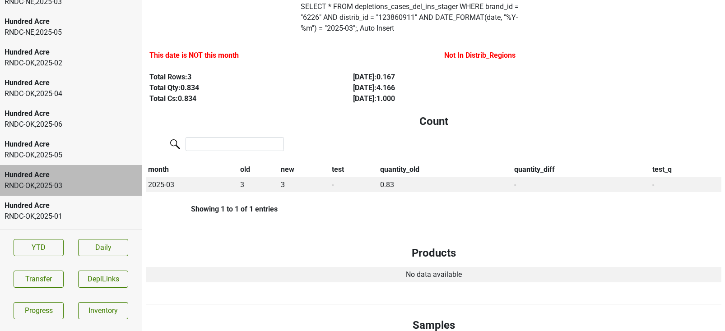
scroll to position [75, 0]
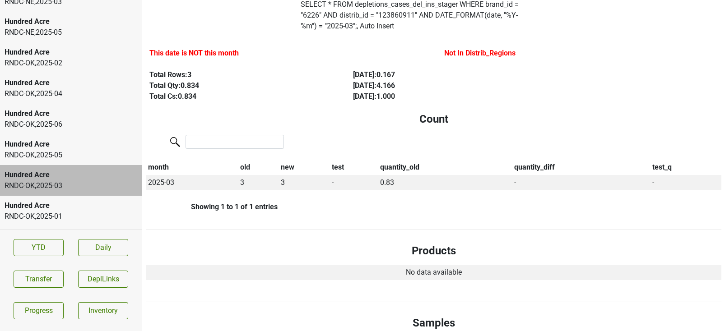
click at [112, 149] on div "Hundred Acre" at bounding box center [71, 144] width 133 height 11
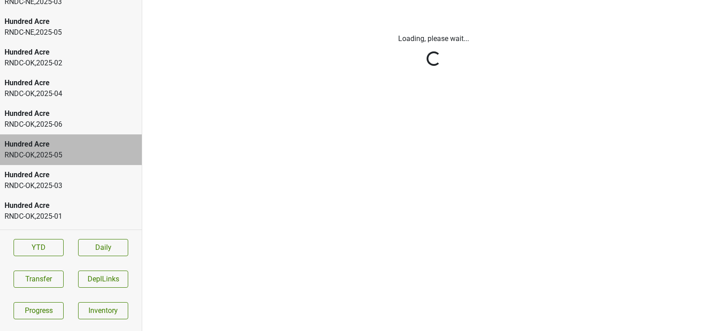
scroll to position [0, 0]
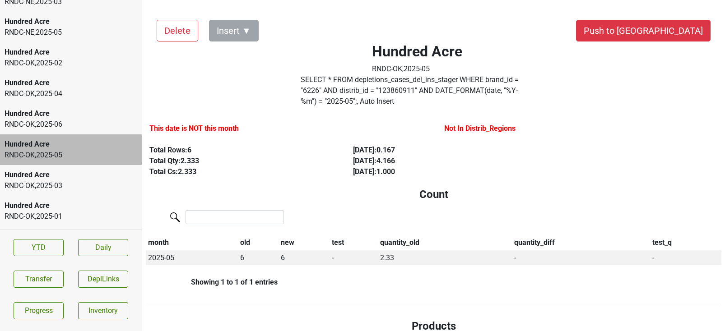
click at [95, 121] on div "RNDC-OK , 2025 - 06" at bounding box center [71, 124] width 133 height 11
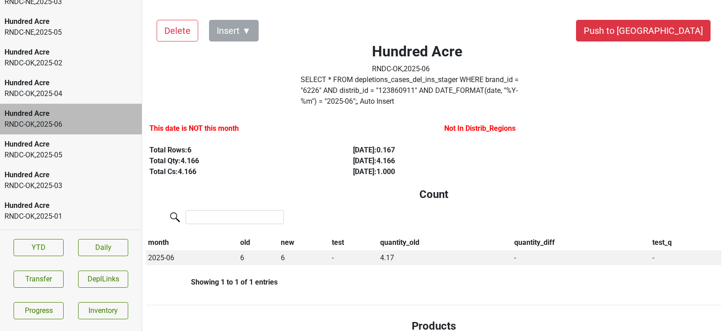
click at [97, 93] on div "RNDC-OK , 2025 - 04" at bounding box center [71, 93] width 133 height 11
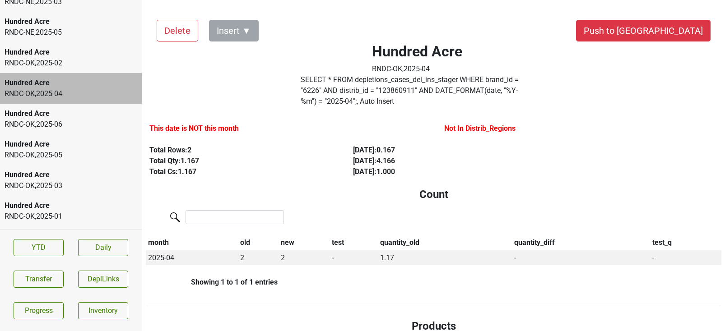
click at [98, 60] on div "RNDC-OK , 2025 - 02" at bounding box center [71, 63] width 133 height 11
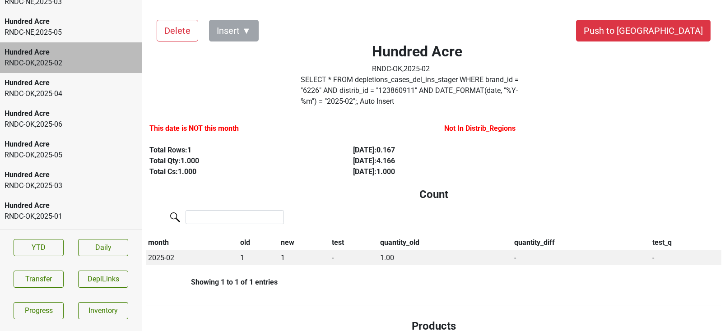
click at [95, 29] on div "RNDC-NE , 2025 - 05" at bounding box center [71, 32] width 133 height 11
